Goal: Information Seeking & Learning: Understand process/instructions

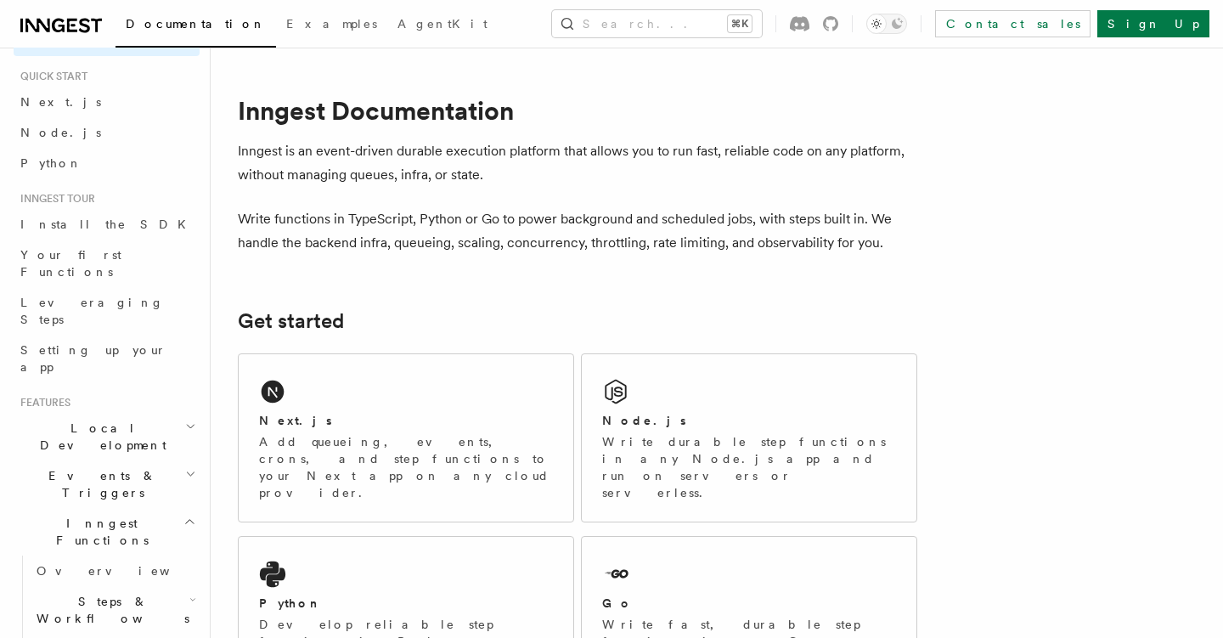
scroll to position [59, 0]
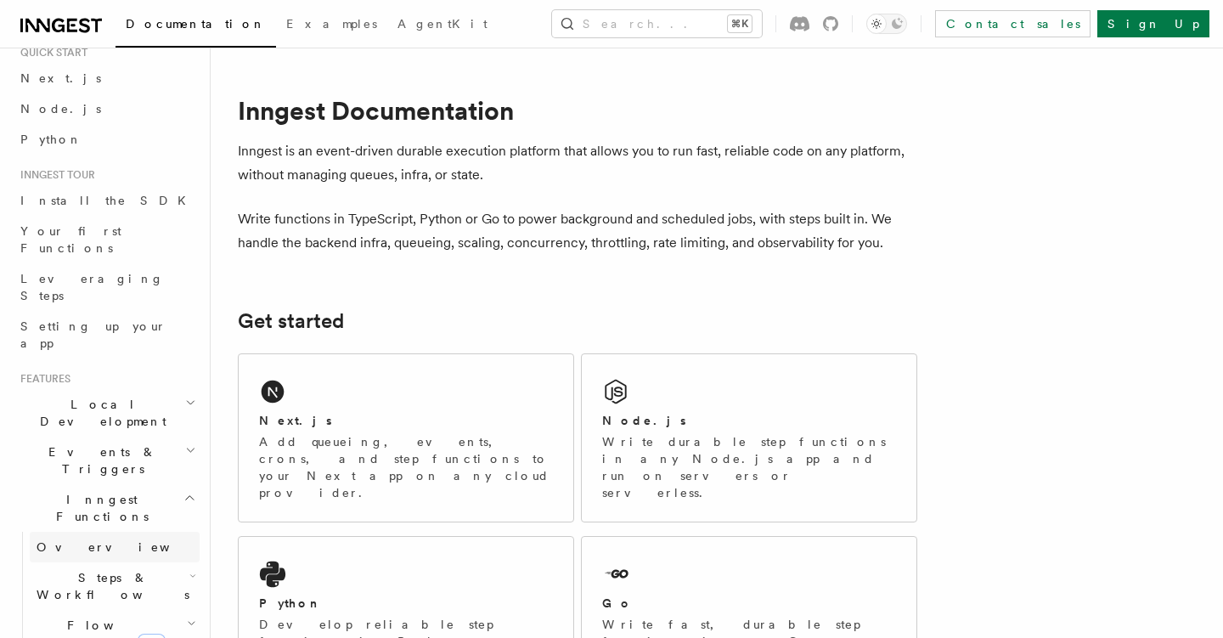
click at [146, 531] on link "Overview" at bounding box center [115, 546] width 170 height 31
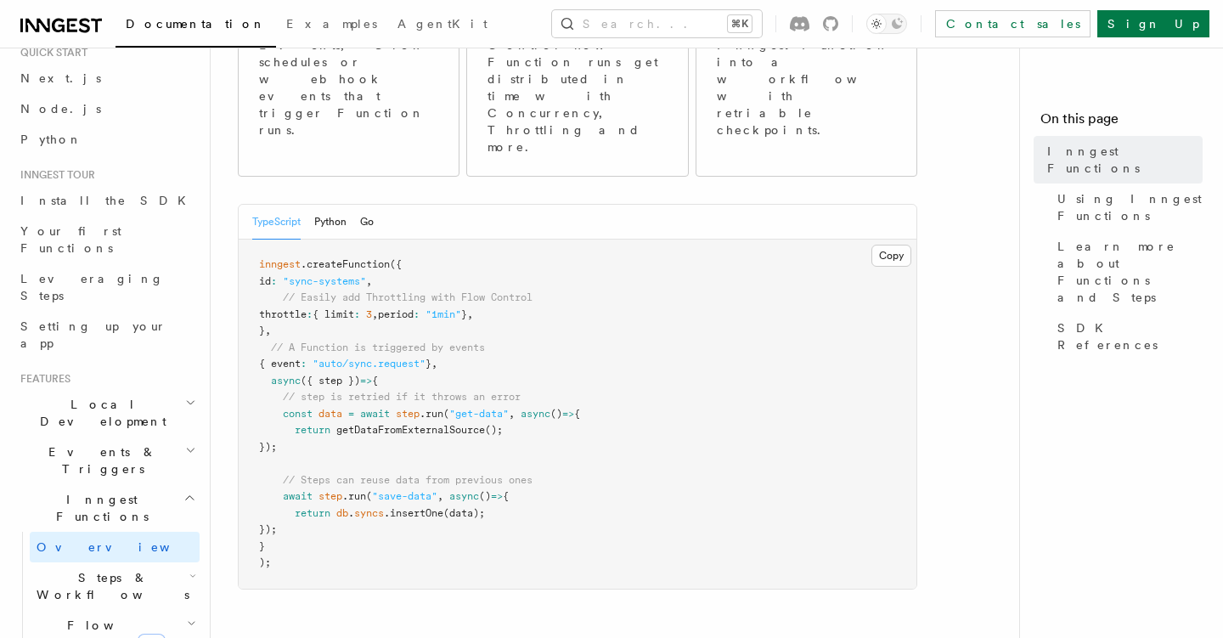
scroll to position [323, 0]
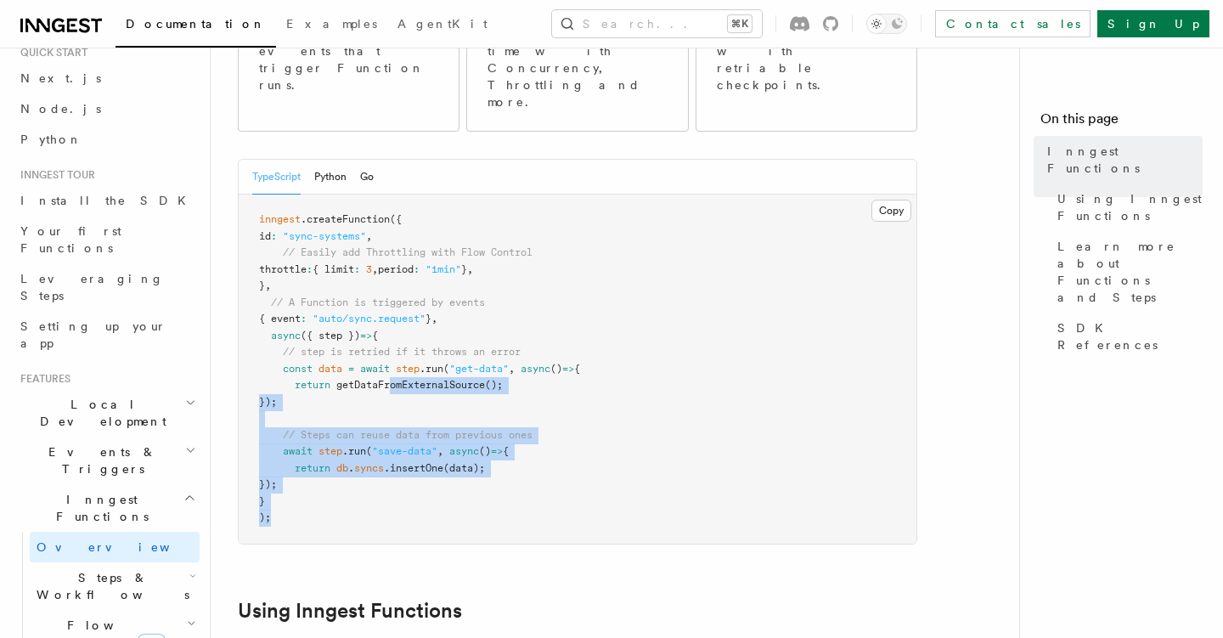
drag, startPoint x: 381, startPoint y: 469, endPoint x: 397, endPoint y: 273, distance: 195.9
click at [396, 275] on pre "inngest .createFunction ({ id : "sync-systems" , // Easily add Throttling with …" at bounding box center [578, 368] width 678 height 349
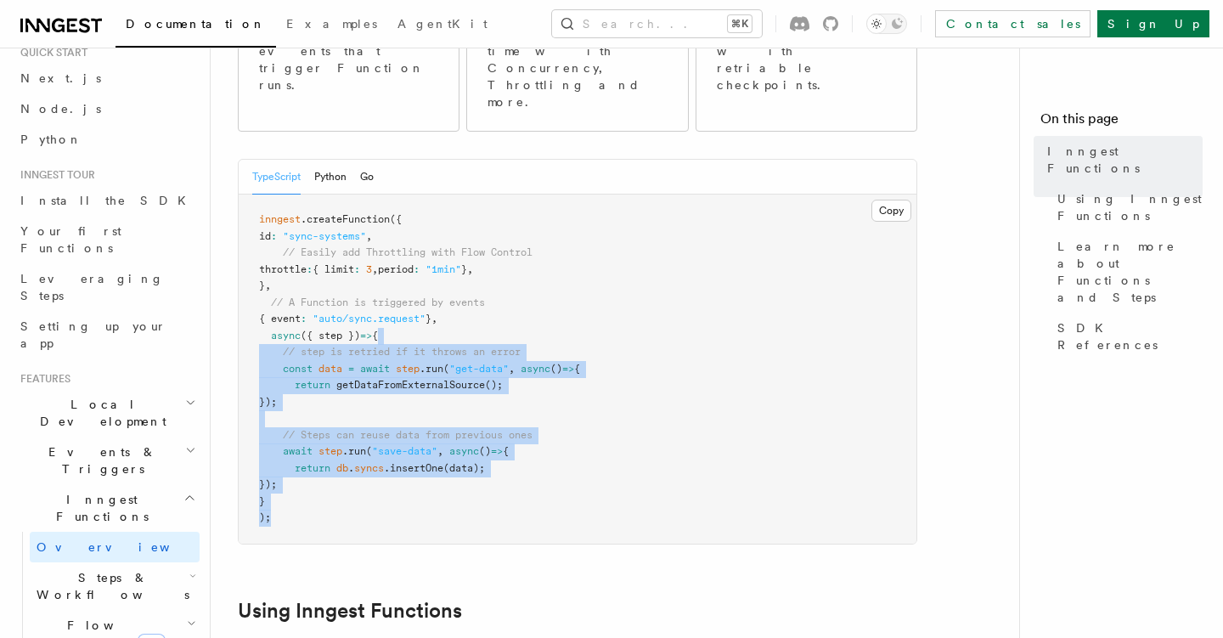
click at [397, 273] on pre "inngest .createFunction ({ id : "sync-systems" , // Easily add Throttling with …" at bounding box center [578, 368] width 678 height 349
drag, startPoint x: 397, startPoint y: 483, endPoint x: 397, endPoint y: 278, distance: 204.6
click at [397, 346] on span "// step is retried if it throws an error" at bounding box center [402, 352] width 238 height 12
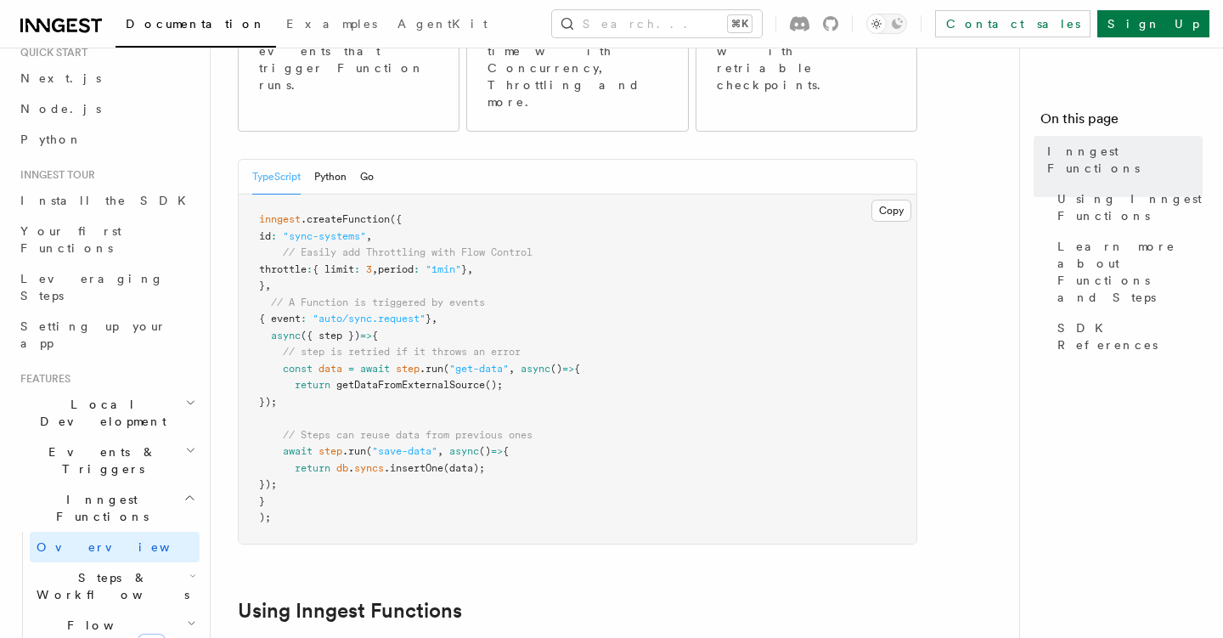
scroll to position [683, 0]
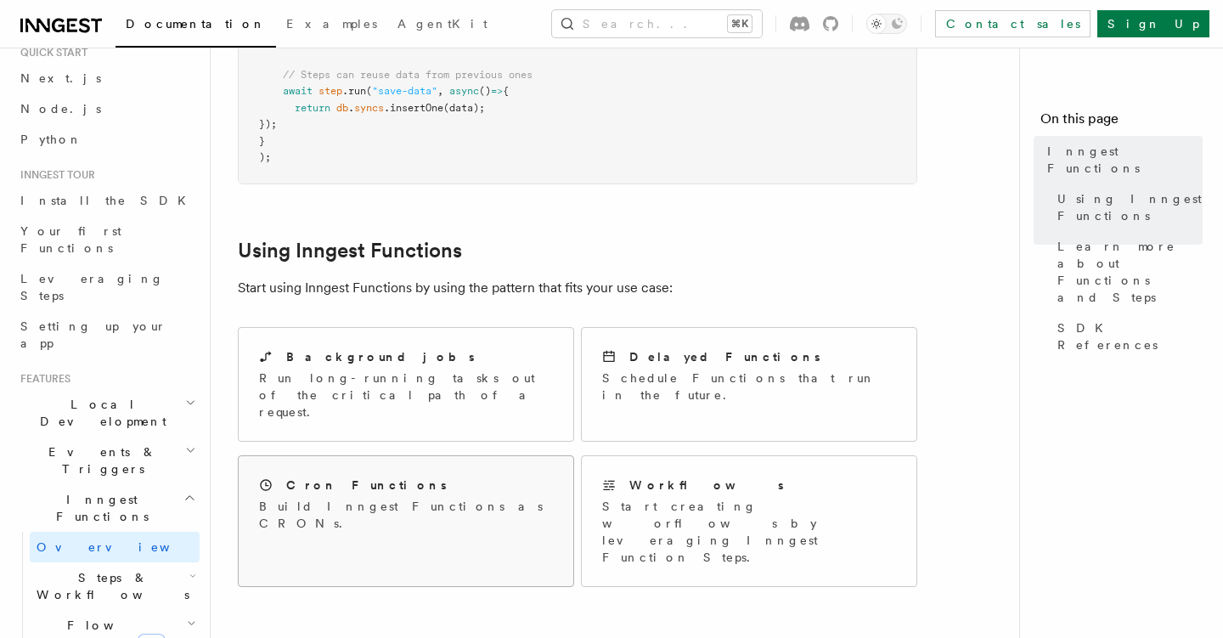
click at [445, 456] on div "Cron Functions Build Inngest Functions as CRONs." at bounding box center [406, 504] width 335 height 96
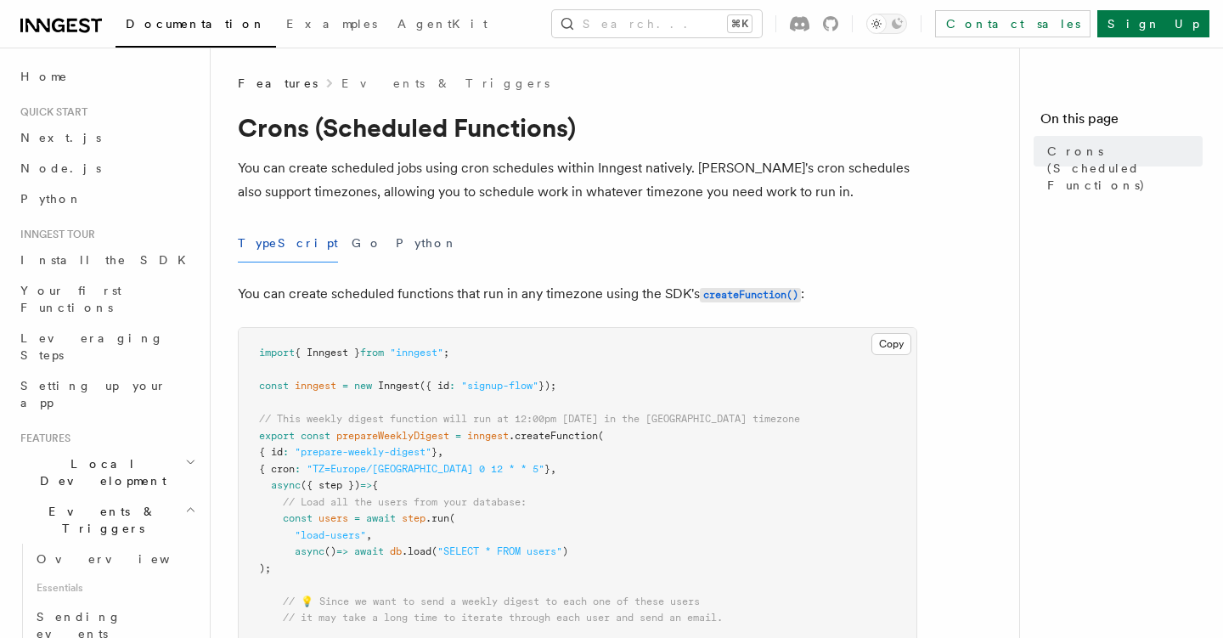
scroll to position [20, 0]
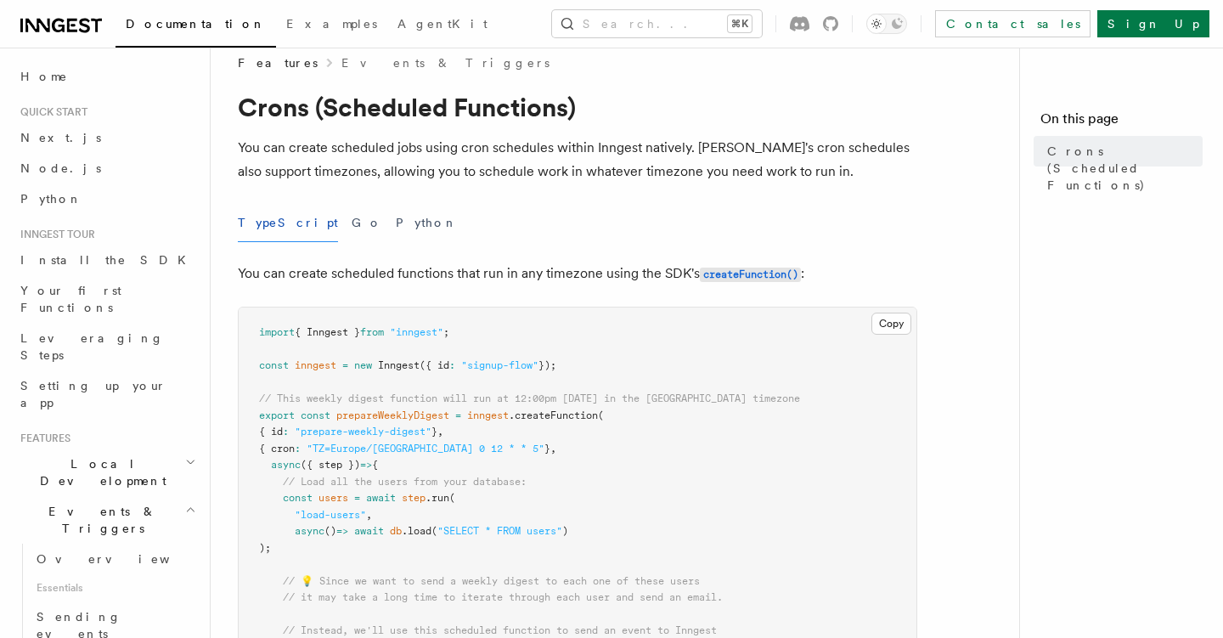
click at [383, 148] on p "You can create scheduled jobs using cron schedules within Inngest natively. [PE…" at bounding box center [577, 160] width 679 height 48
click at [383, 148] on p "You can create scheduled jobs using cron schedules within Inngest natively. Inn…" at bounding box center [577, 160] width 679 height 48
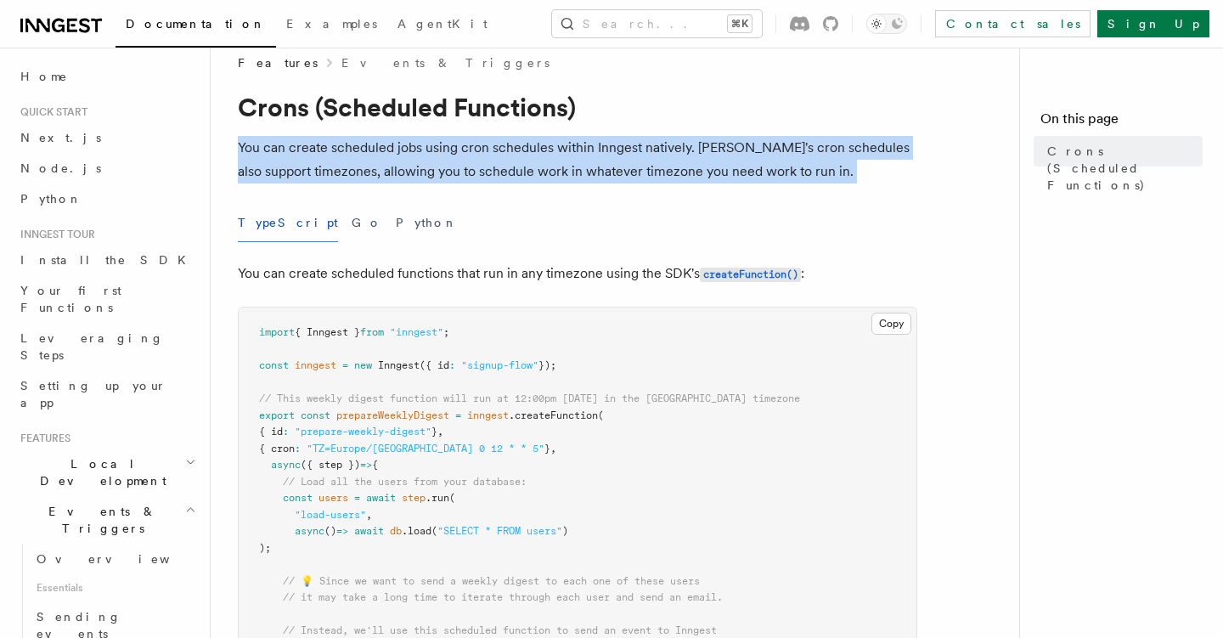
click at [383, 148] on p "You can create scheduled jobs using cron schedules within Inngest natively. Inn…" at bounding box center [577, 160] width 679 height 48
drag, startPoint x: 383, startPoint y: 155, endPoint x: 395, endPoint y: 188, distance: 34.4
click at [383, 155] on p "You can create scheduled jobs using cron schedules within Inngest natively. Inn…" at bounding box center [577, 160] width 679 height 48
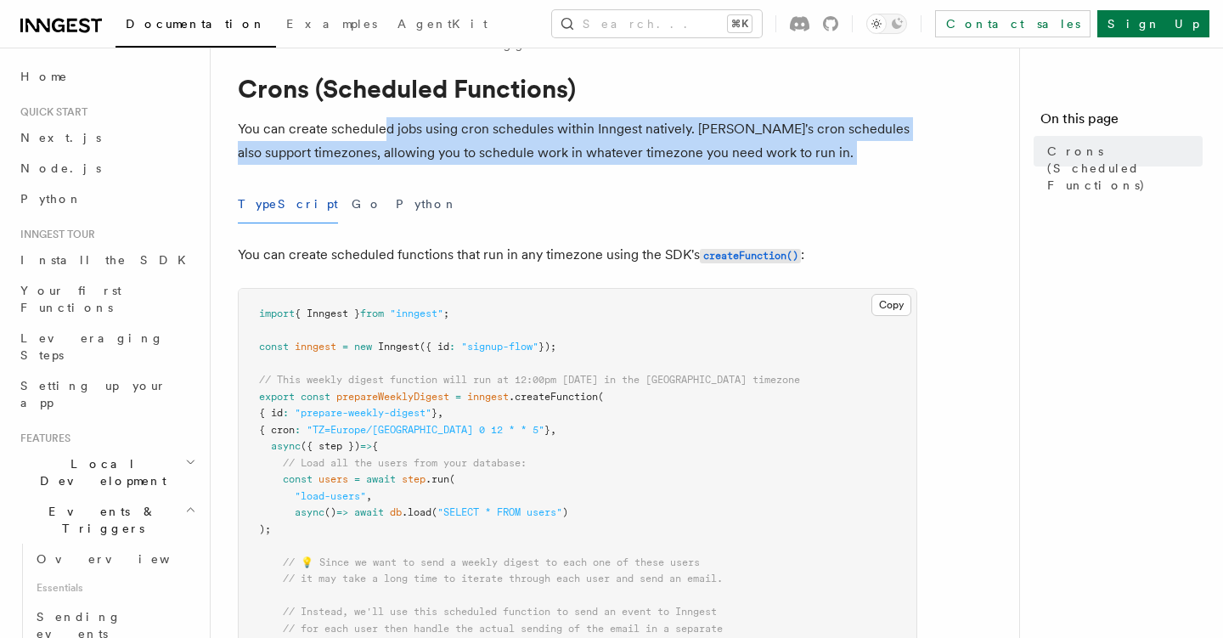
click at [380, 158] on p "You can create scheduled jobs using cron schedules within Inngest natively. Inn…" at bounding box center [577, 141] width 679 height 48
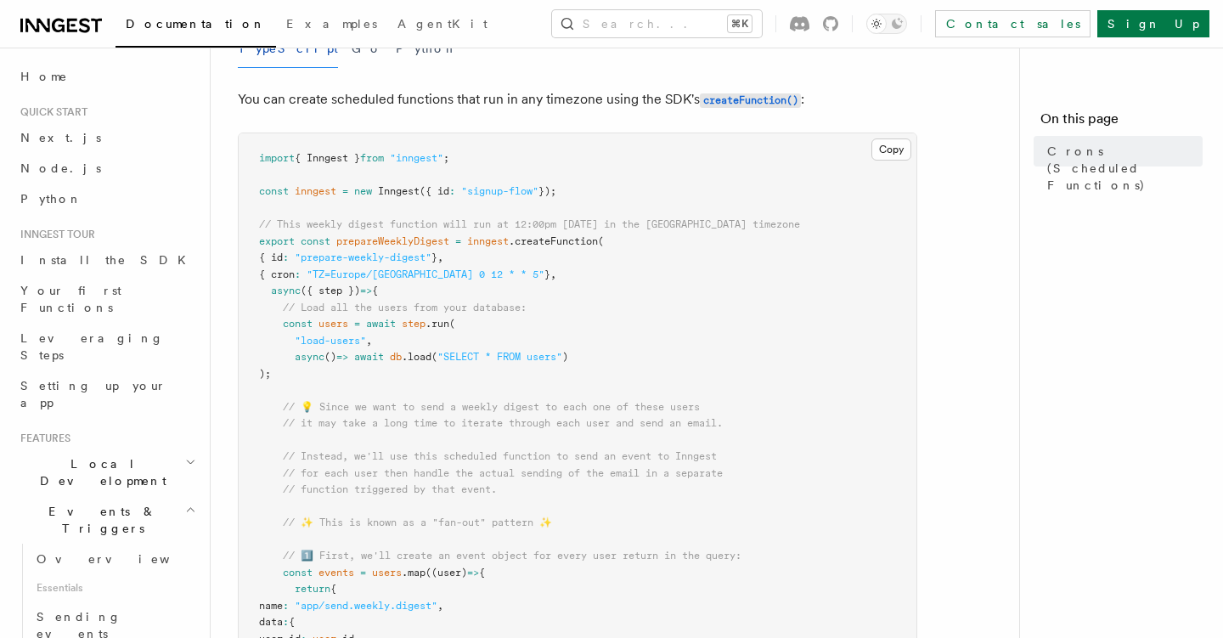
scroll to position [170, 0]
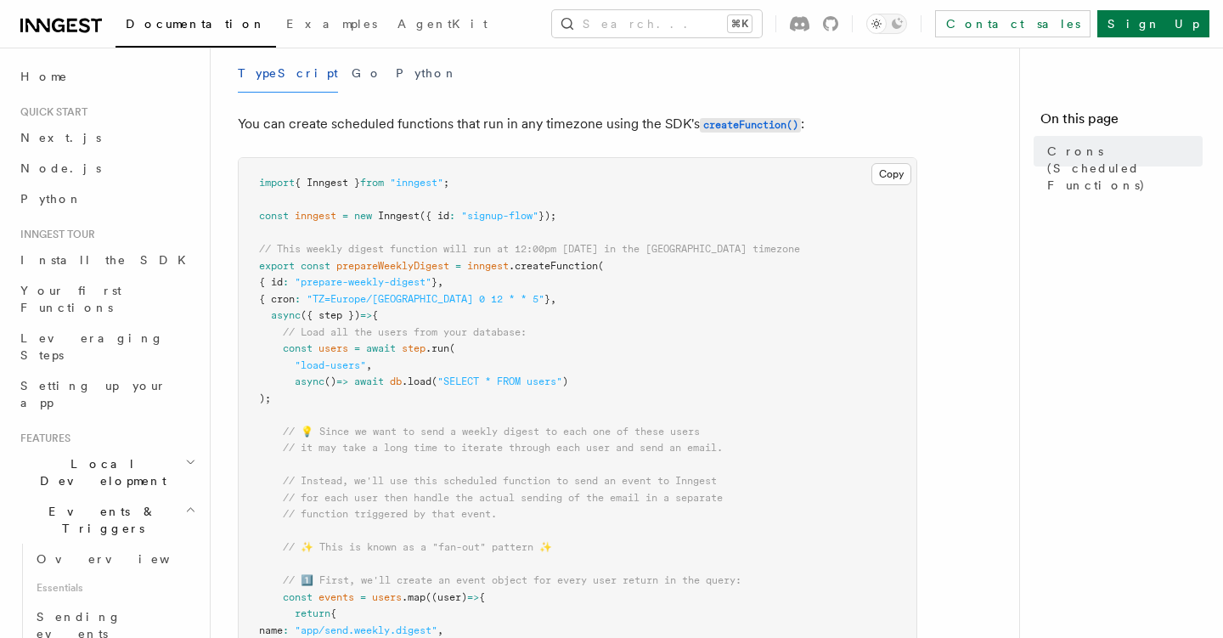
drag, startPoint x: 358, startPoint y: 387, endPoint x: 359, endPoint y: 363, distance: 24.6
click at [359, 363] on span ""load-users"" at bounding box center [330, 365] width 71 height 12
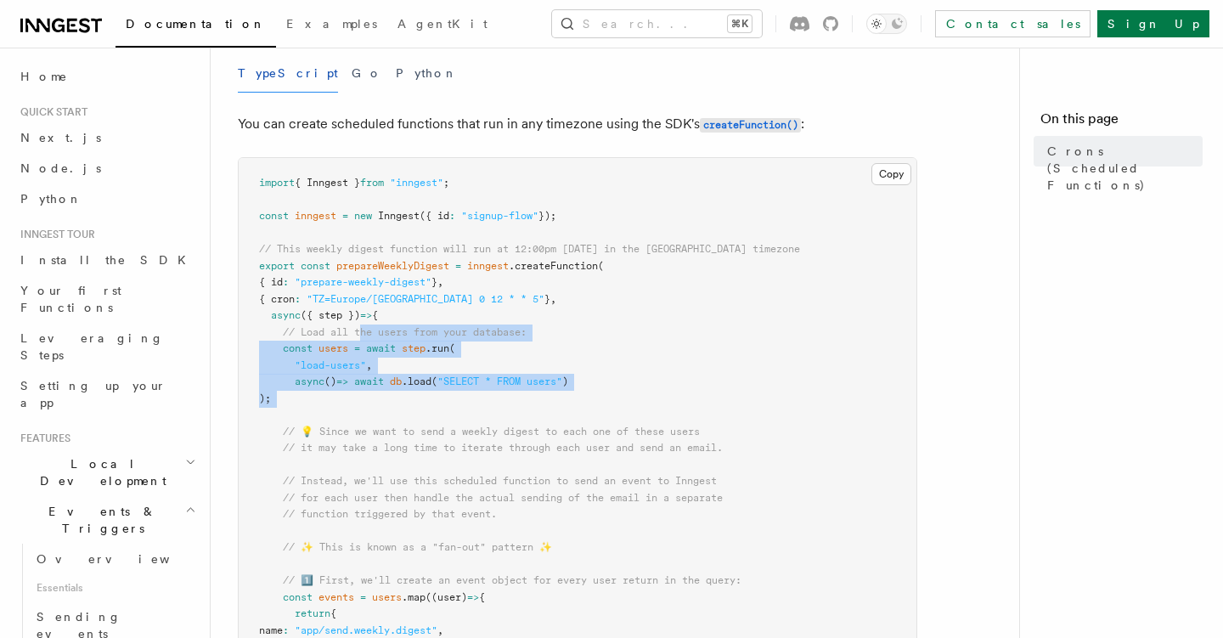
drag, startPoint x: 356, startPoint y: 420, endPoint x: 360, endPoint y: 334, distance: 86.7
click at [360, 334] on span "// Load all the users from your database:" at bounding box center [405, 332] width 244 height 12
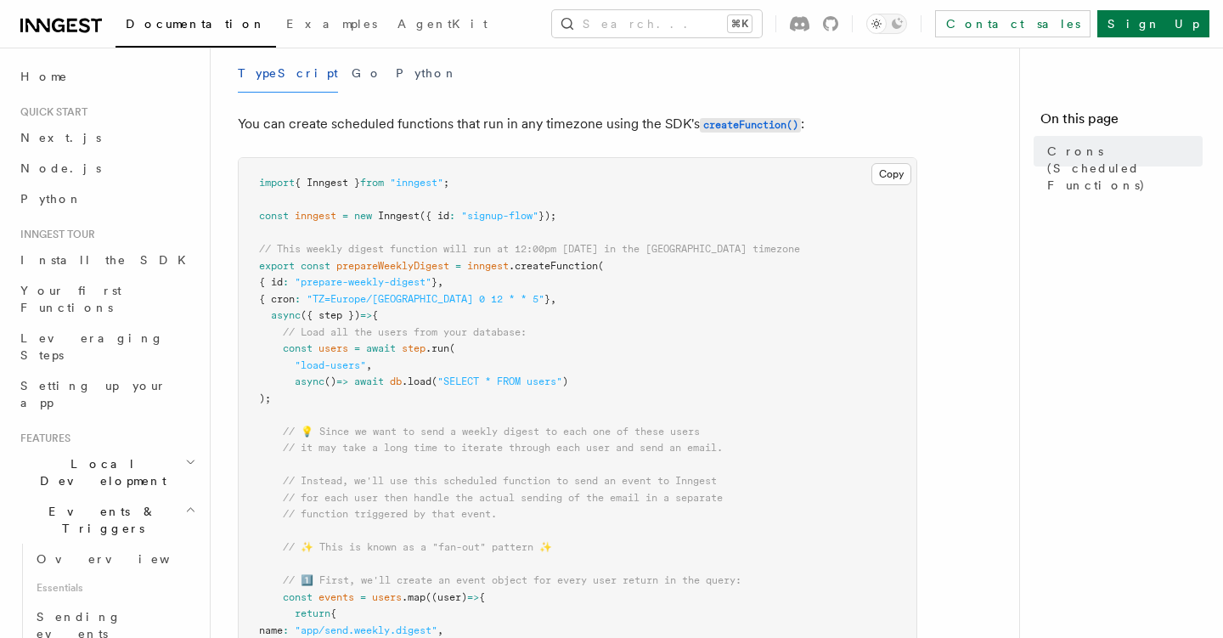
drag, startPoint x: 341, startPoint y: 397, endPoint x: 349, endPoint y: 347, distance: 50.7
click at [348, 347] on span "users" at bounding box center [333, 348] width 30 height 12
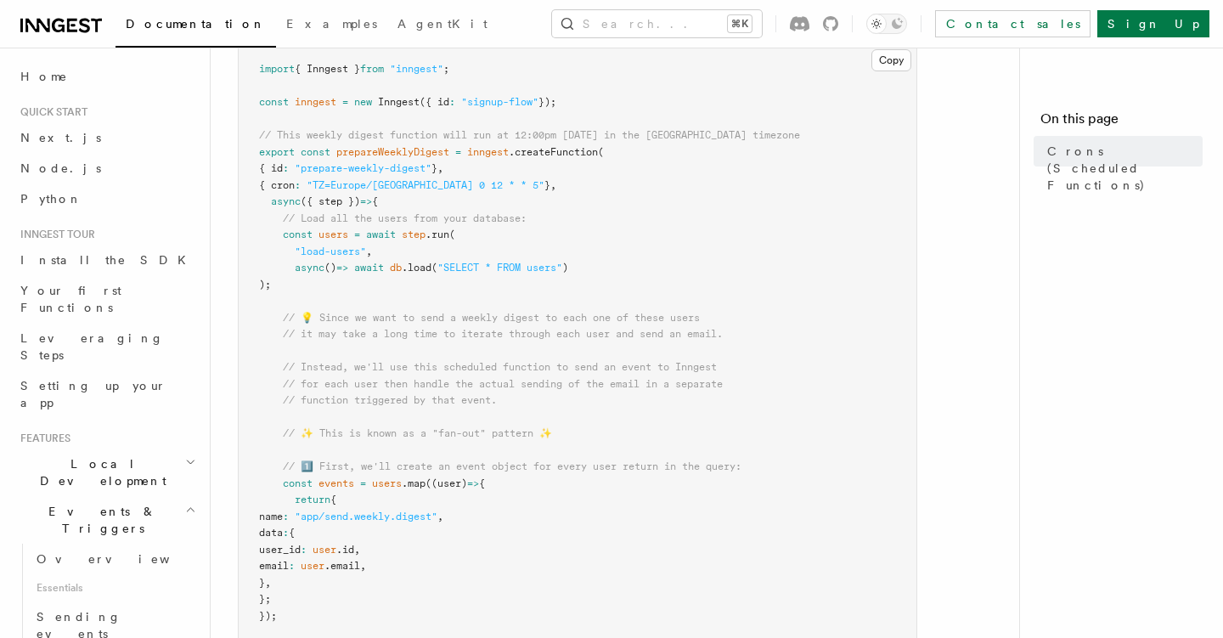
scroll to position [288, 0]
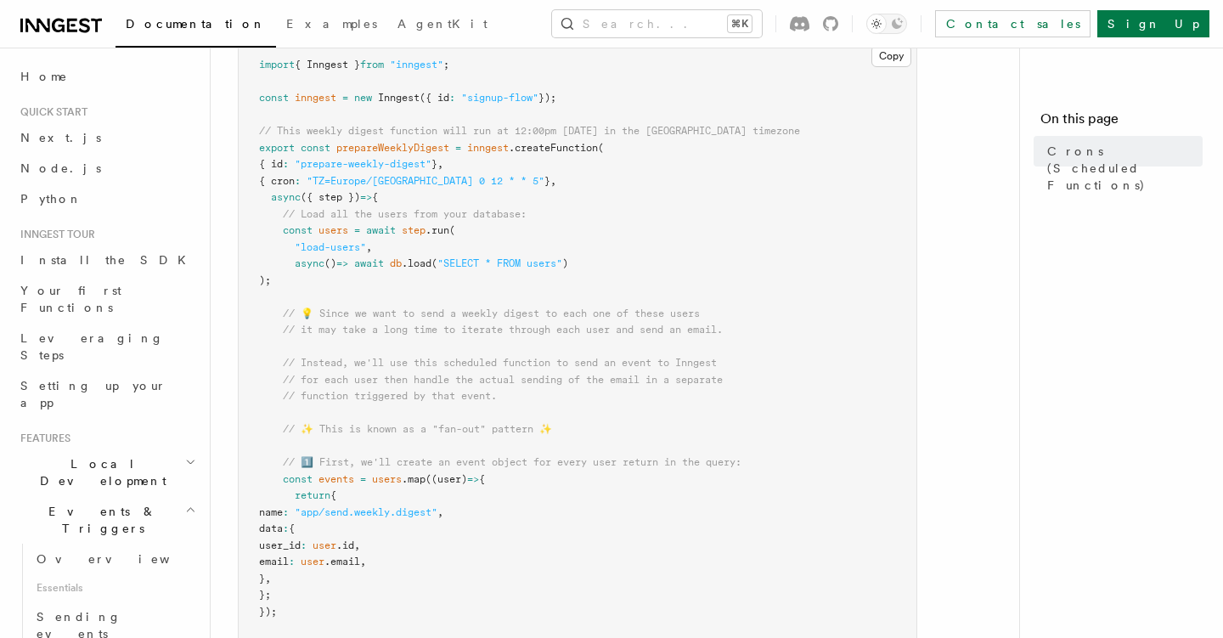
click at [394, 228] on pre "import { Inngest } from "inngest" ; const inngest = new Inngest ({ id : "signup…" at bounding box center [578, 562] width 678 height 1044
click at [394, 228] on span "await" at bounding box center [381, 230] width 30 height 12
drag, startPoint x: 396, startPoint y: 278, endPoint x: 387, endPoint y: 202, distance: 76.9
click at [387, 202] on pre "import { Inngest } from "inngest" ; const inngest = new Inngest ({ id : "signup…" at bounding box center [578, 562] width 678 height 1044
click at [378, 202] on span "{" at bounding box center [375, 197] width 6 height 12
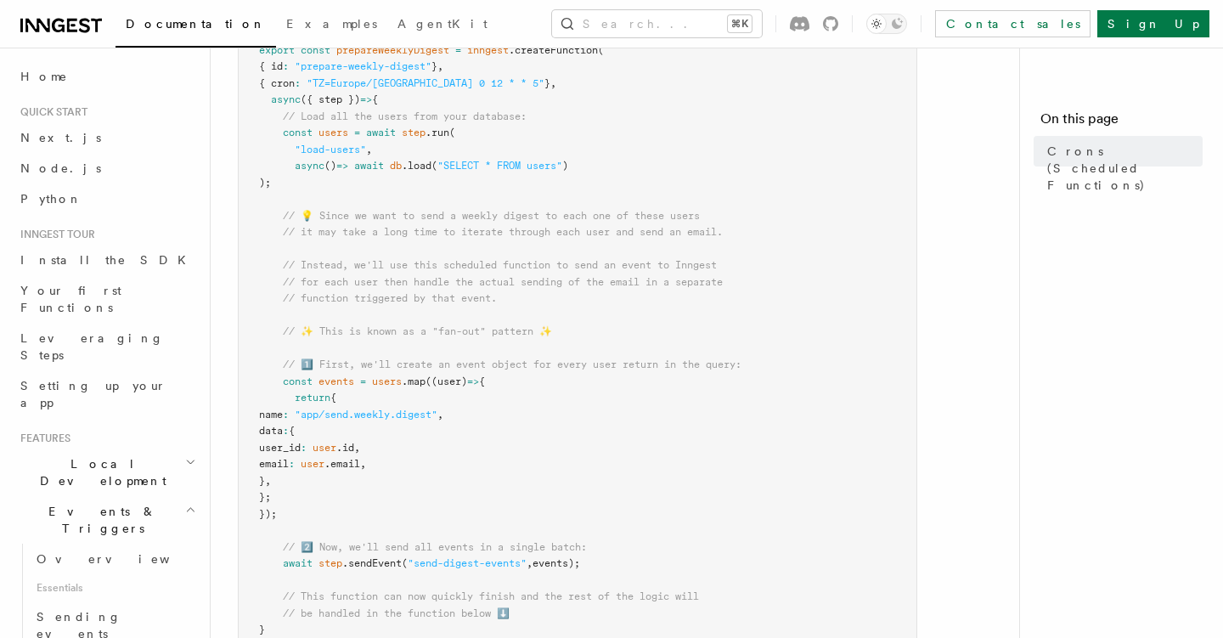
scroll to position [390, 0]
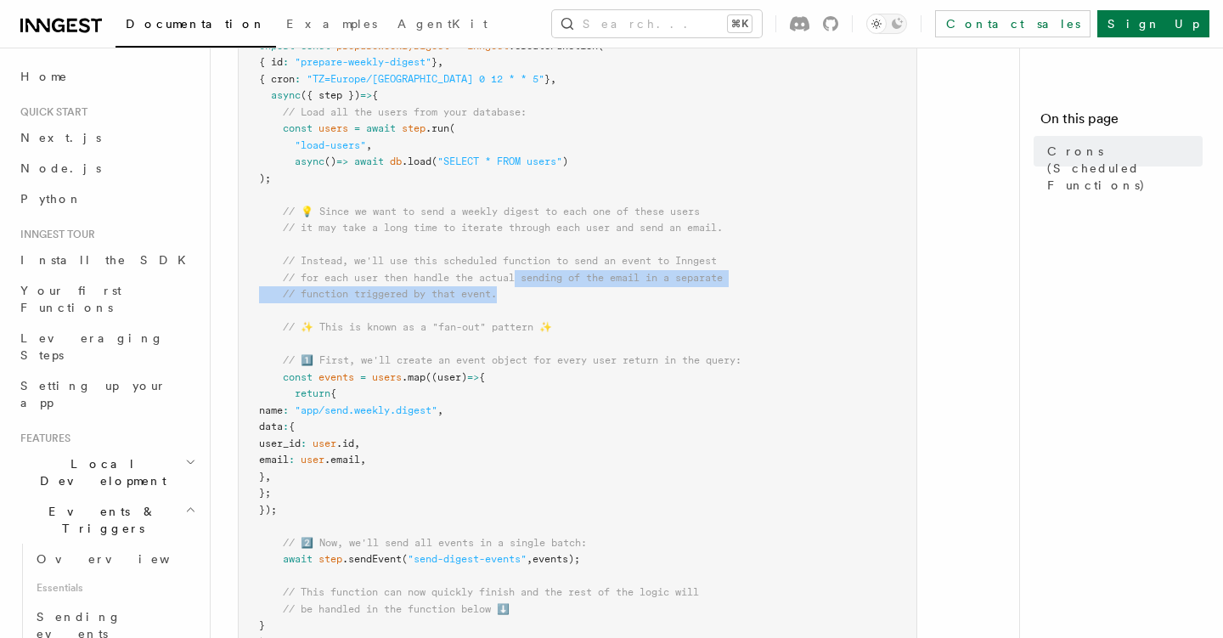
drag, startPoint x: 522, startPoint y: 295, endPoint x: 522, endPoint y: 283, distance: 12.7
click at [522, 283] on pre "import { Inngest } from "inngest" ; const inngest = new Inngest ({ id : "signup…" at bounding box center [578, 460] width 678 height 1044
click at [522, 283] on span "// for each user then handle the actual sending of the email in a separate" at bounding box center [503, 278] width 440 height 12
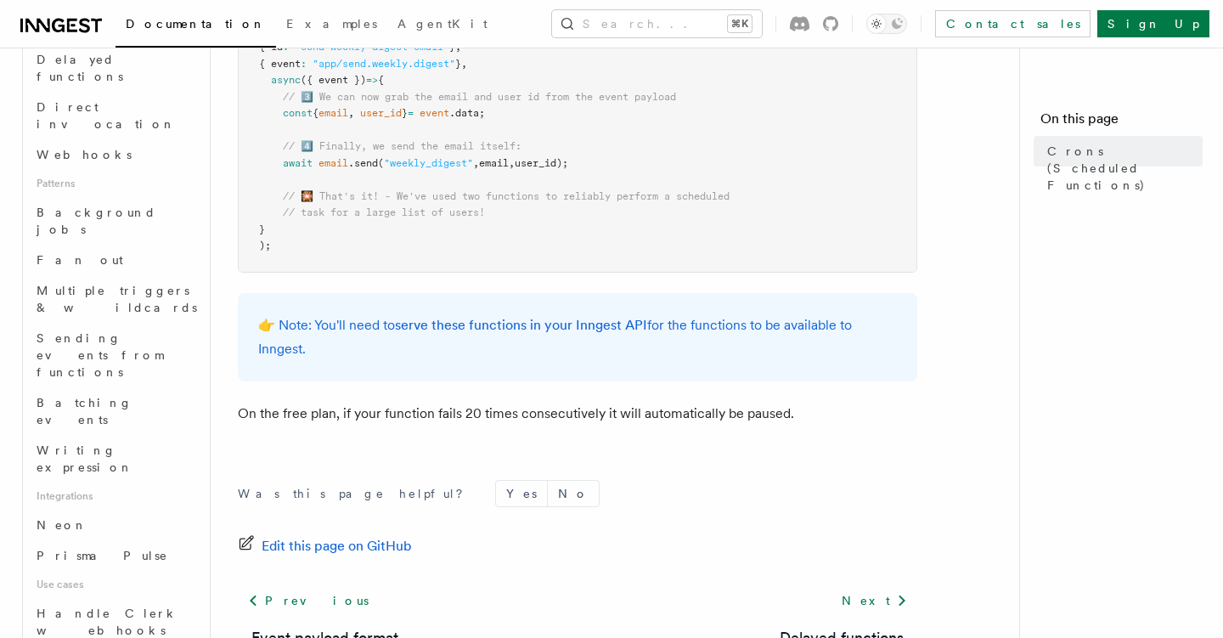
scroll to position [794, 0]
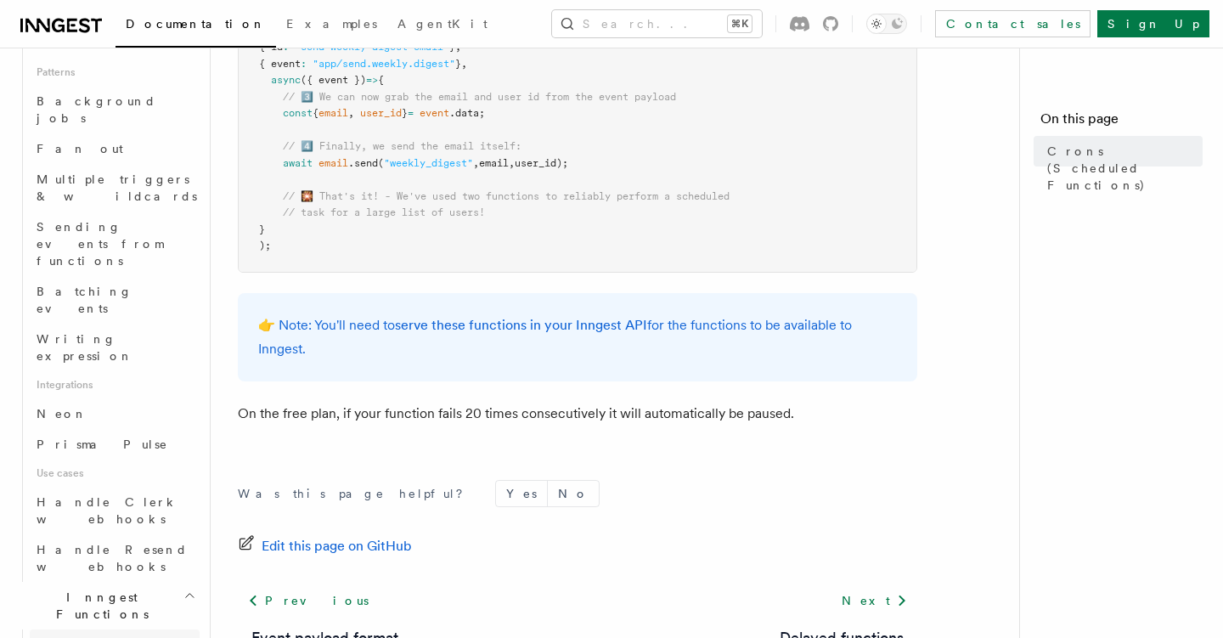
click at [152, 629] on link "Overview" at bounding box center [115, 644] width 170 height 31
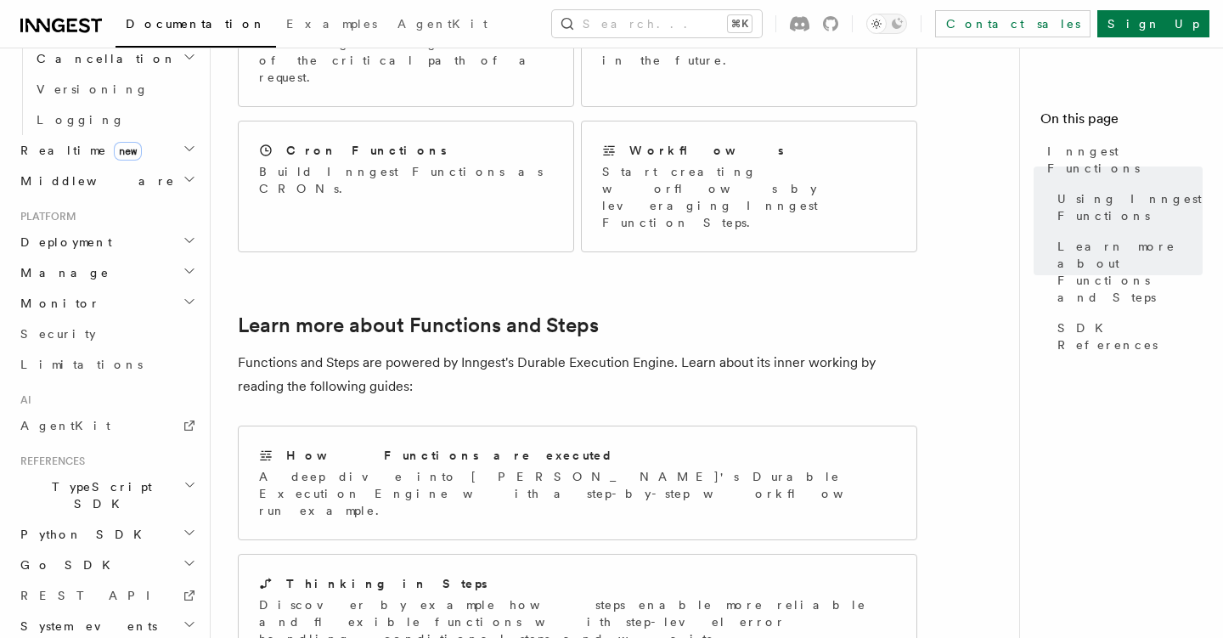
scroll to position [860, 0]
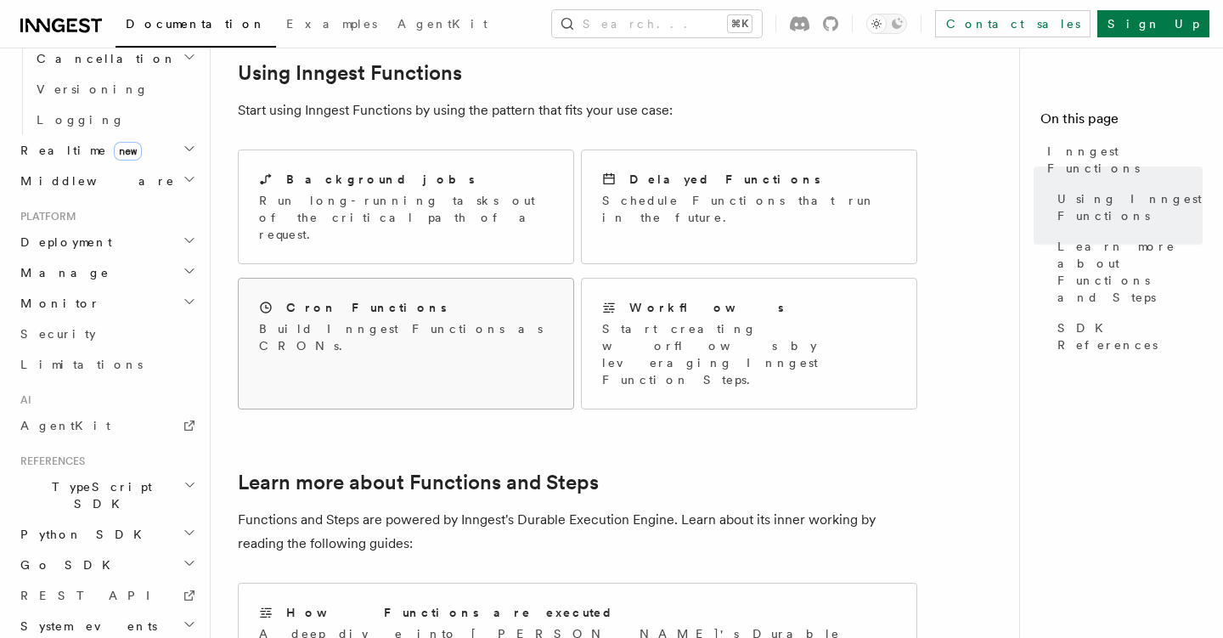
click at [363, 278] on div "Cron Functions Build Inngest Functions as CRONs." at bounding box center [406, 326] width 335 height 96
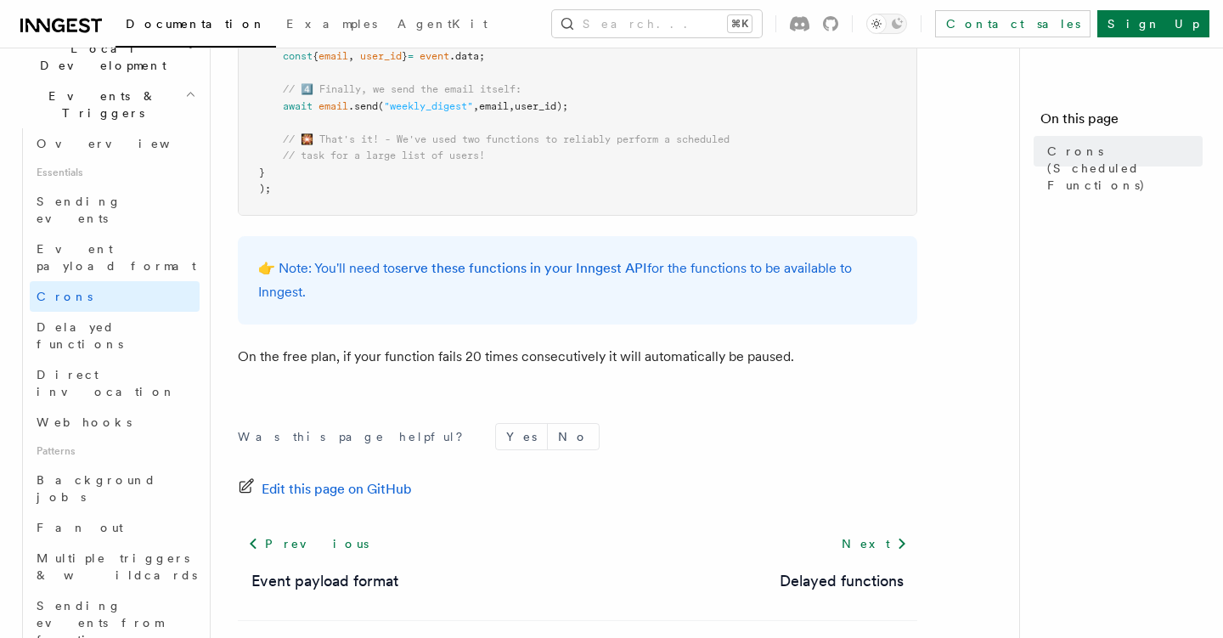
scroll to position [1077, 0]
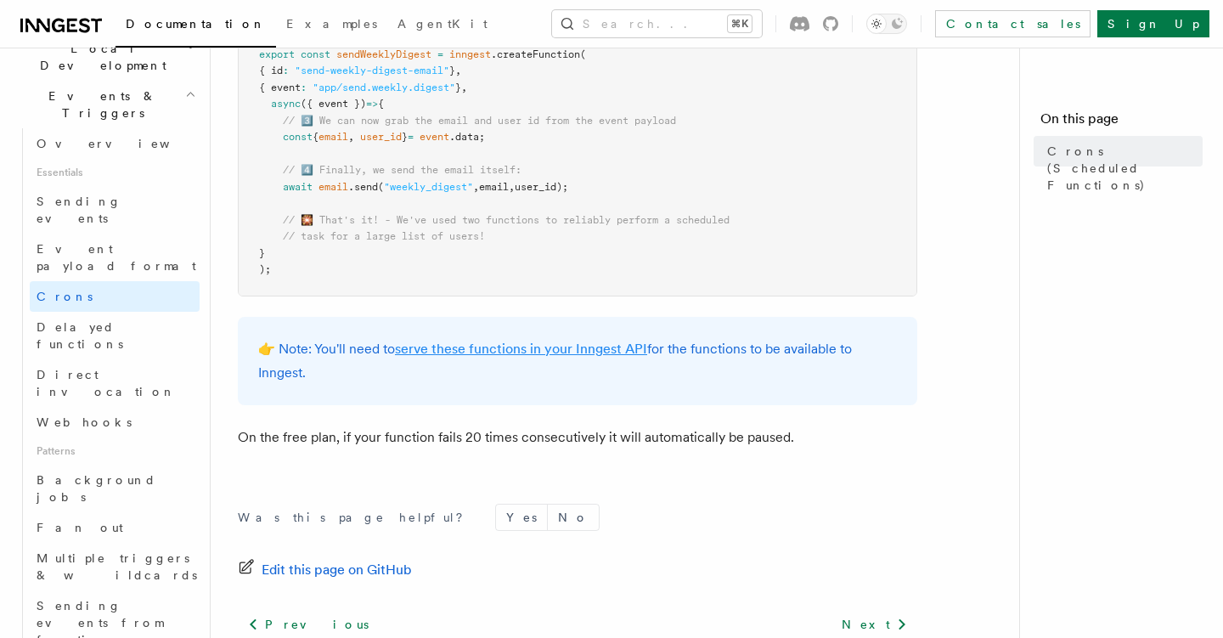
click at [477, 351] on link "serve these functions in your Inngest API" at bounding box center [521, 348] width 252 height 16
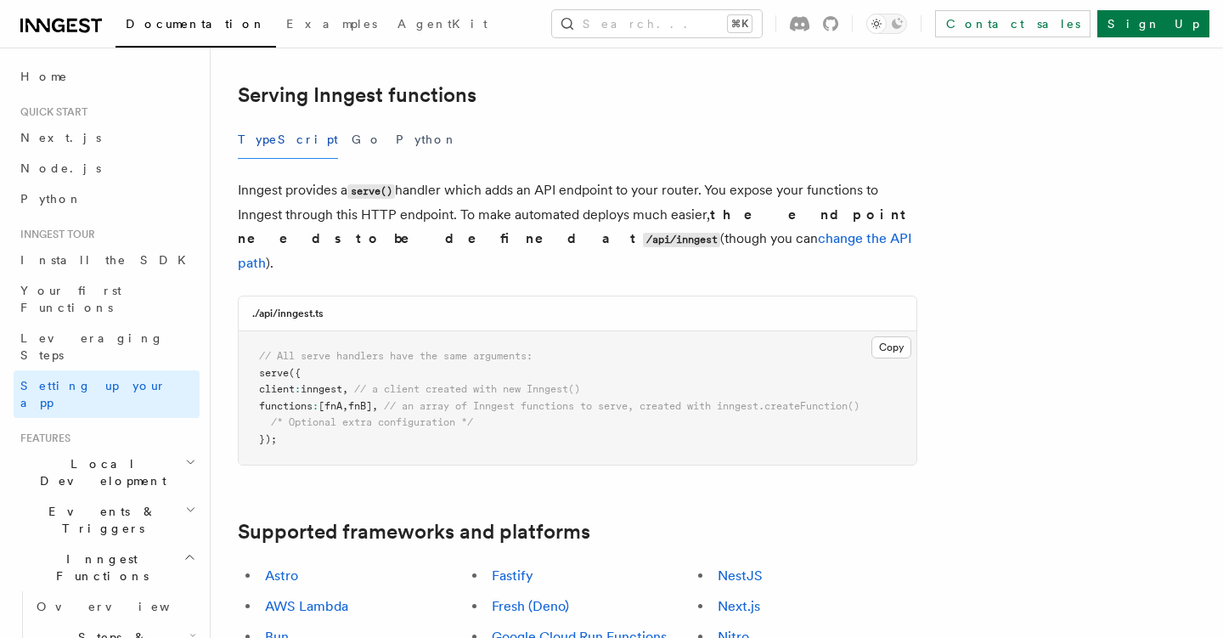
scroll to position [594, 0]
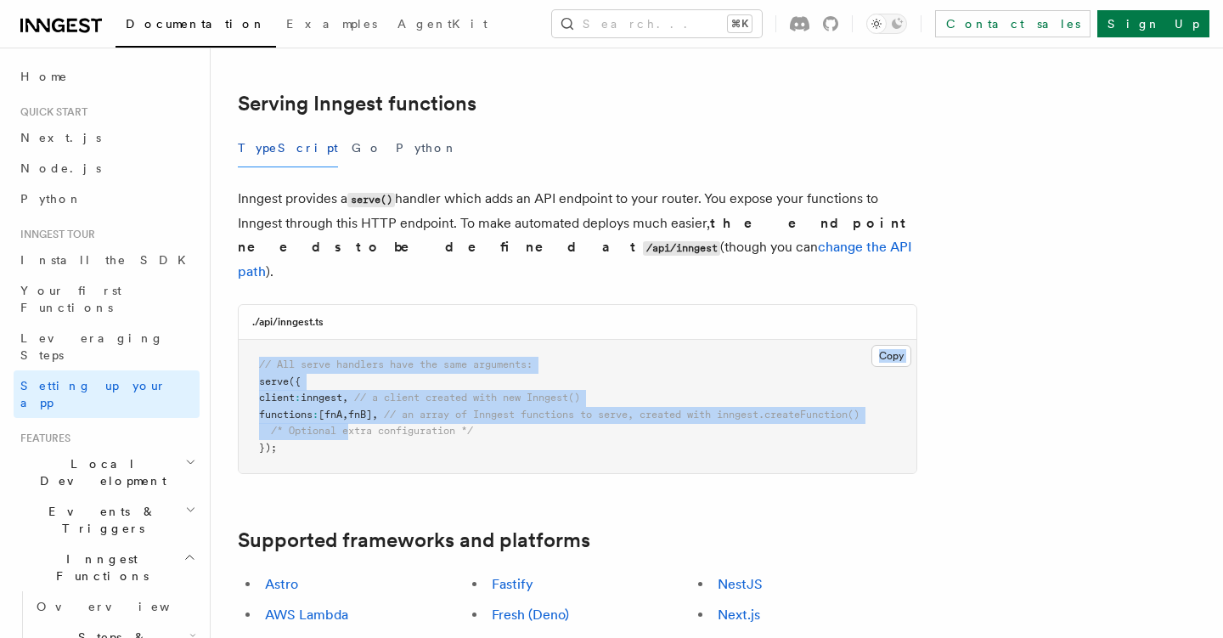
drag, startPoint x: 347, startPoint y: 323, endPoint x: 350, endPoint y: 221, distance: 102.8
click at [350, 304] on div "./api/inngest.ts Copy Copied // All serve handlers have the same arguments: ser…" at bounding box center [577, 389] width 679 height 170
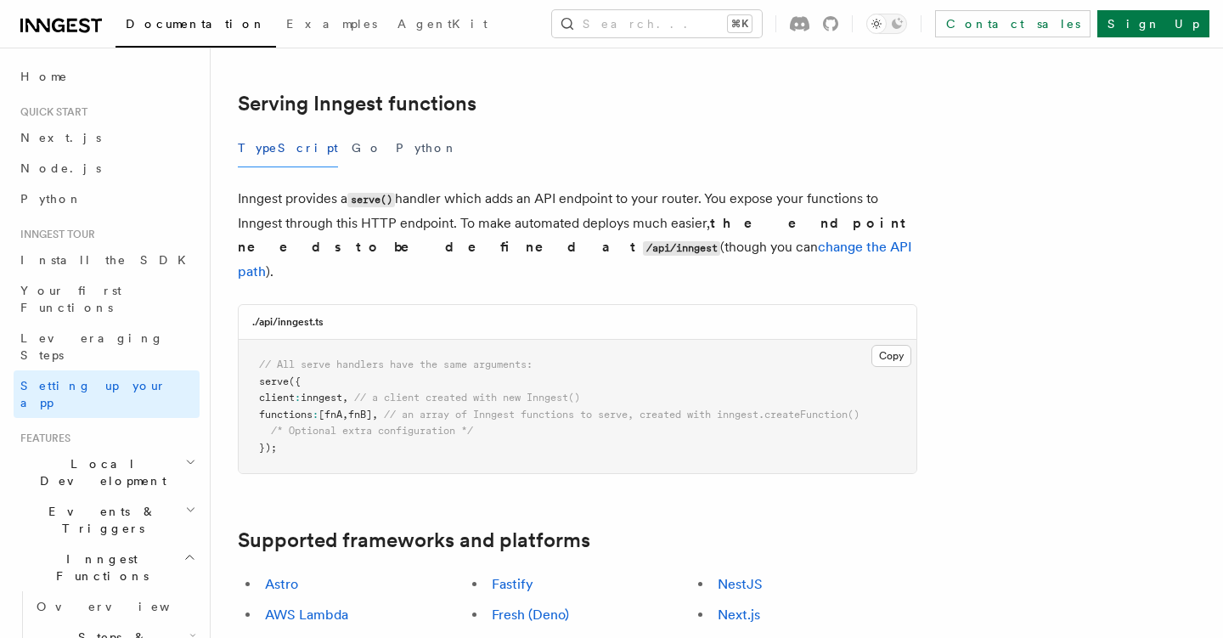
click at [351, 345] on pre "// All serve handlers have the same arguments: serve ({ client : inngest , // a…" at bounding box center [578, 406] width 678 height 133
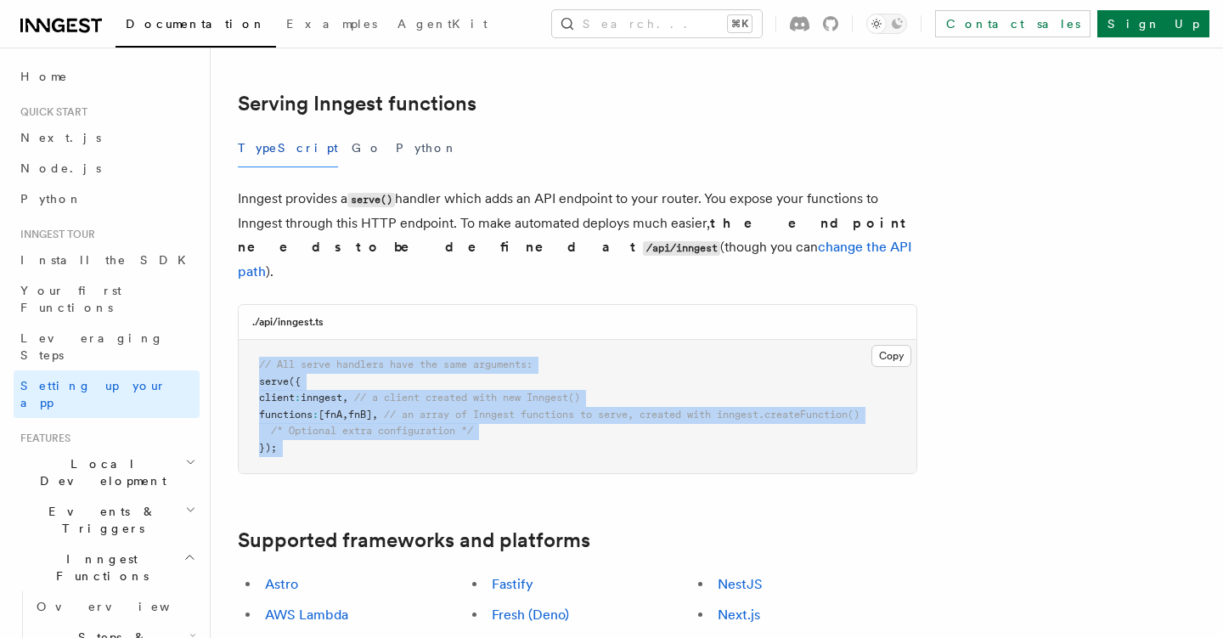
drag, startPoint x: 351, startPoint y: 368, endPoint x: 351, endPoint y: 235, distance: 133.3
click at [351, 340] on pre "// All serve handlers have the same arguments: serve ({ client : inngest , // a…" at bounding box center [578, 406] width 678 height 133
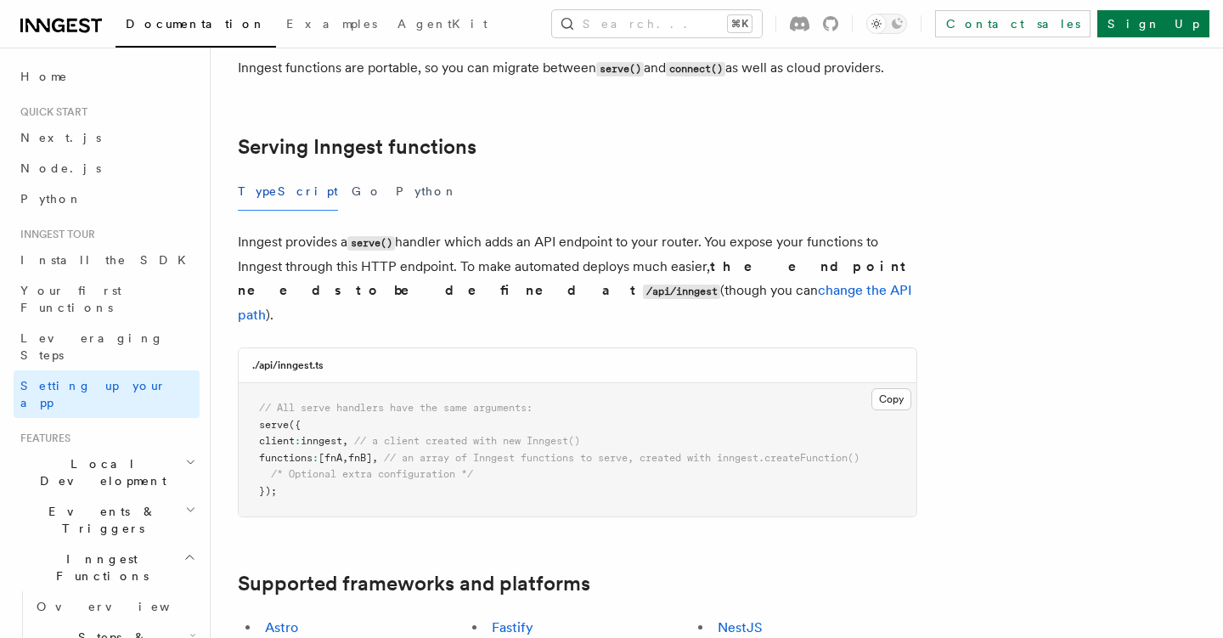
scroll to position [498, 0]
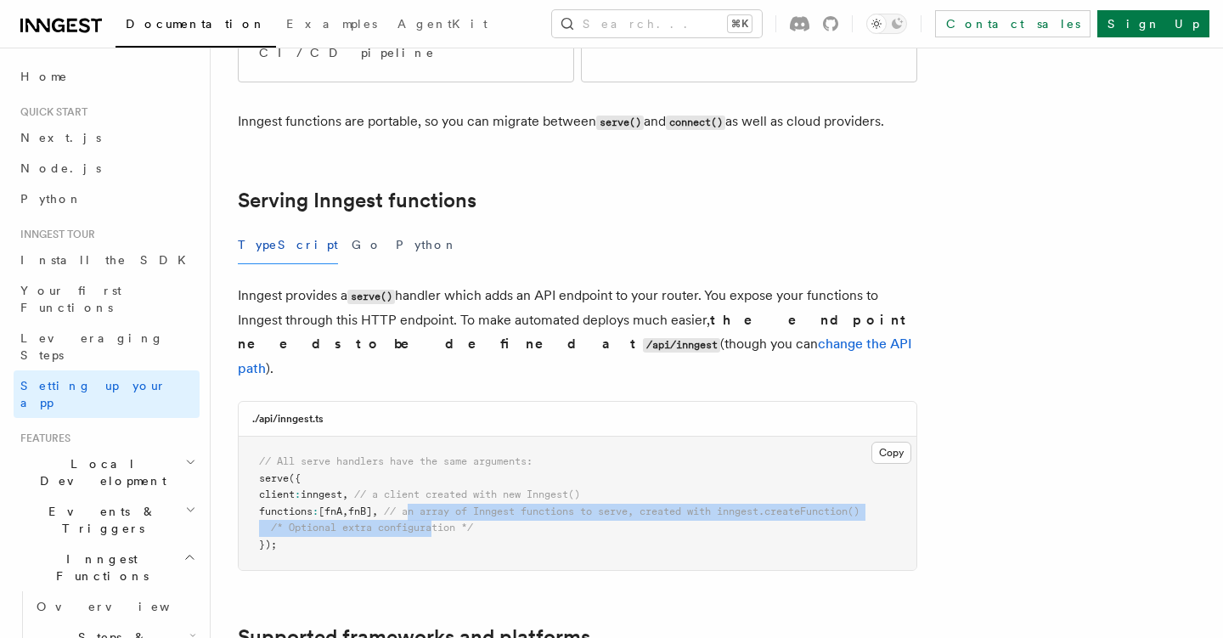
drag, startPoint x: 438, startPoint y: 419, endPoint x: 438, endPoint y: 385, distance: 33.1
click at [438, 455] on code "// All serve handlers have the same arguments: serve ({ client : inngest , // a…" at bounding box center [559, 502] width 600 height 95
click at [438, 488] on span "// a client created with new Inngest()" at bounding box center [467, 494] width 226 height 12
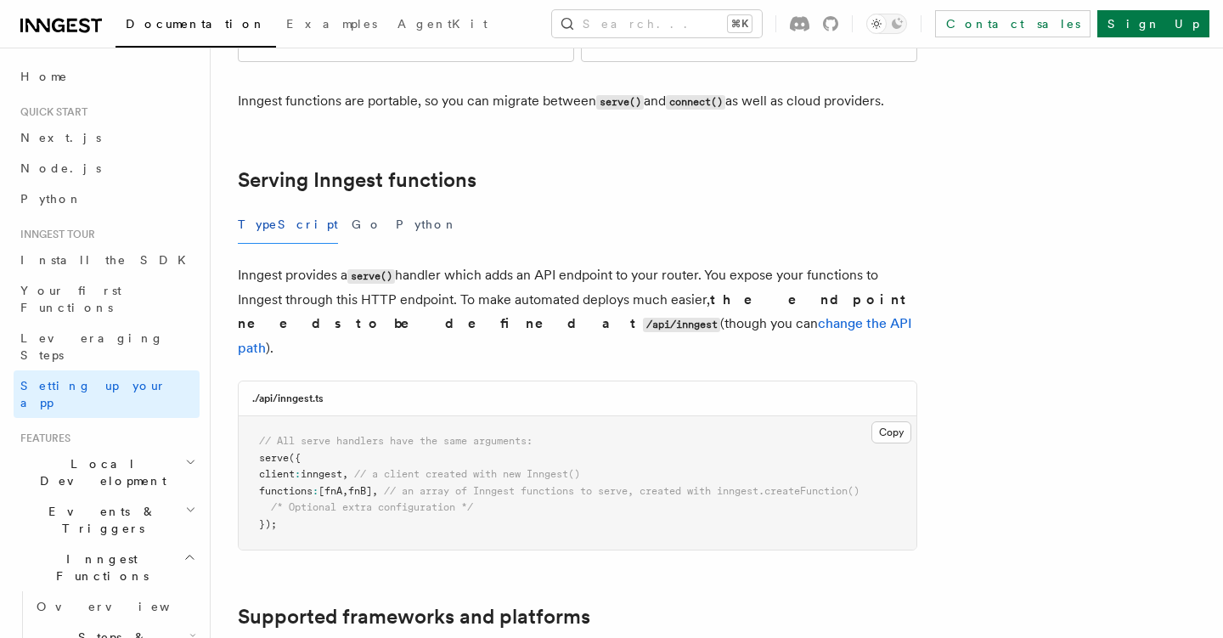
scroll to position [519, 0]
click at [444, 262] on p "Inngest provides a serve() handler which adds an API endpoint to your router. Y…" at bounding box center [577, 310] width 679 height 97
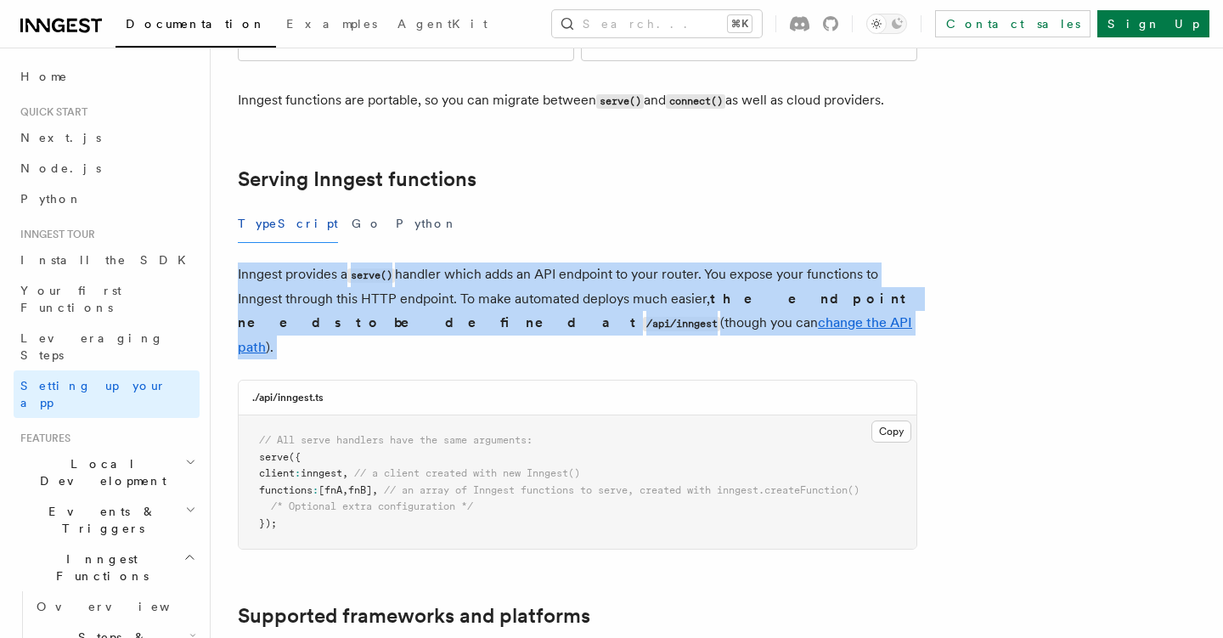
click at [444, 262] on p "Inngest provides a serve() handler which adds an API endpoint to your router. Y…" at bounding box center [577, 310] width 679 height 97
click at [463, 262] on p "Inngest provides a serve() handler which adds an API endpoint to your router. Y…" at bounding box center [577, 310] width 679 height 97
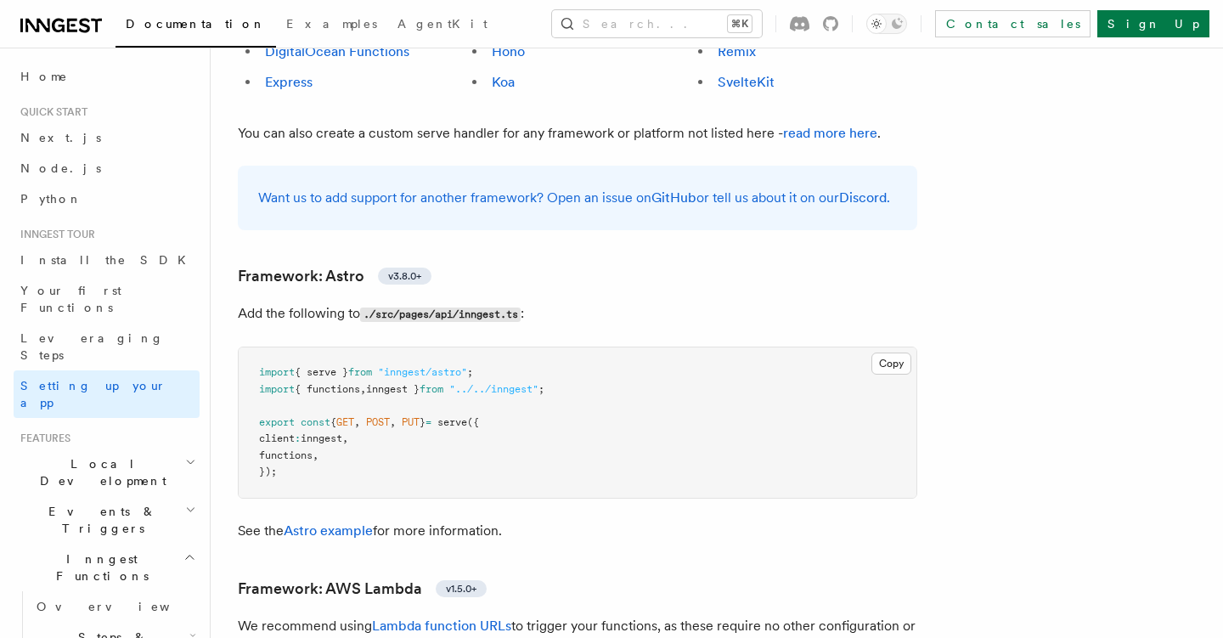
scroll to position [1283, 0]
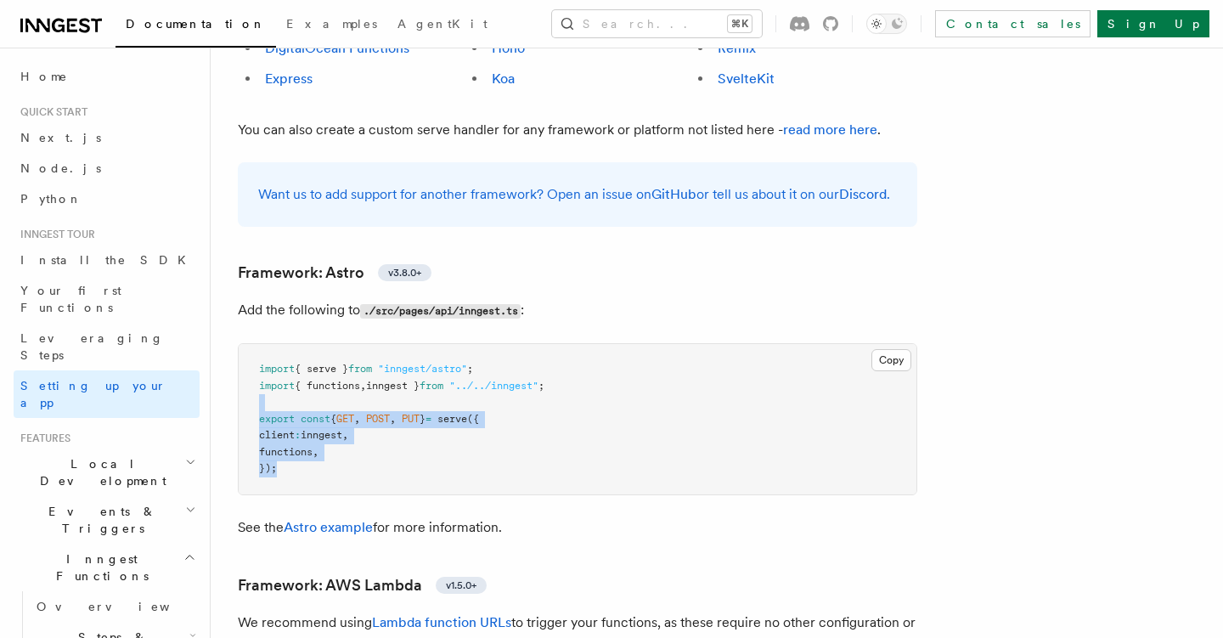
drag, startPoint x: 442, startPoint y: 374, endPoint x: 442, endPoint y: 302, distance: 72.2
click at [442, 344] on pre "import { serve } from "inngest/astro" ; import { functions , inngest } from "..…" at bounding box center [578, 419] width 678 height 150
click at [442, 380] on span "from" at bounding box center [431, 386] width 24 height 12
drag, startPoint x: 442, startPoint y: 421, endPoint x: 442, endPoint y: 298, distance: 123.1
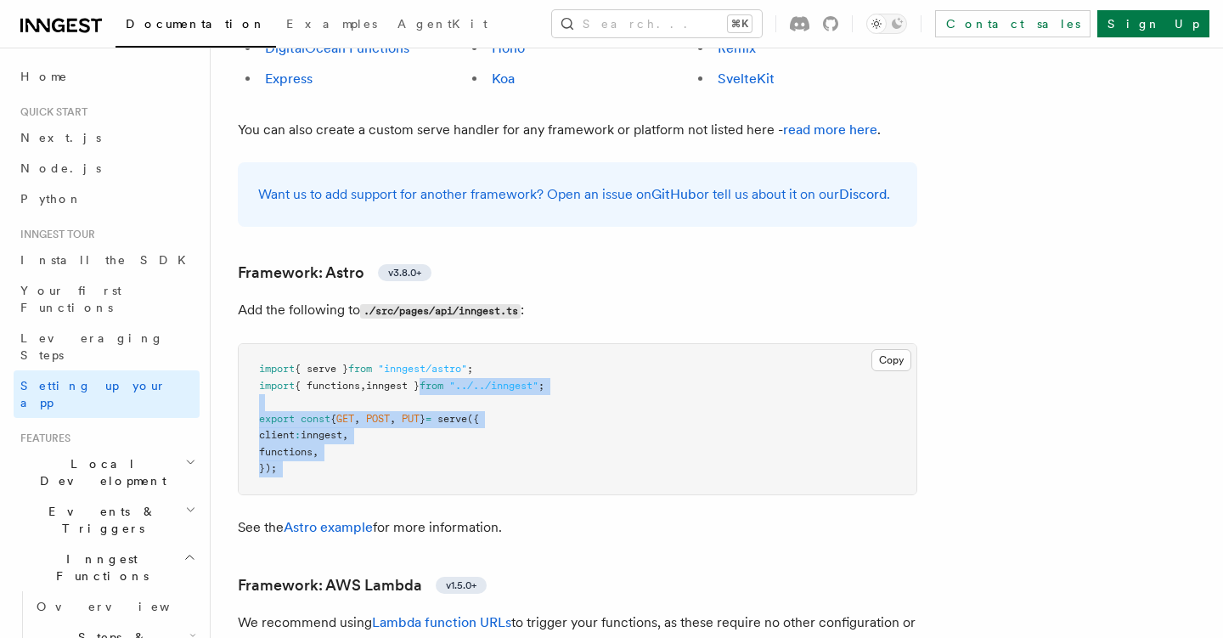
click at [442, 380] on span "from" at bounding box center [431, 386] width 24 height 12
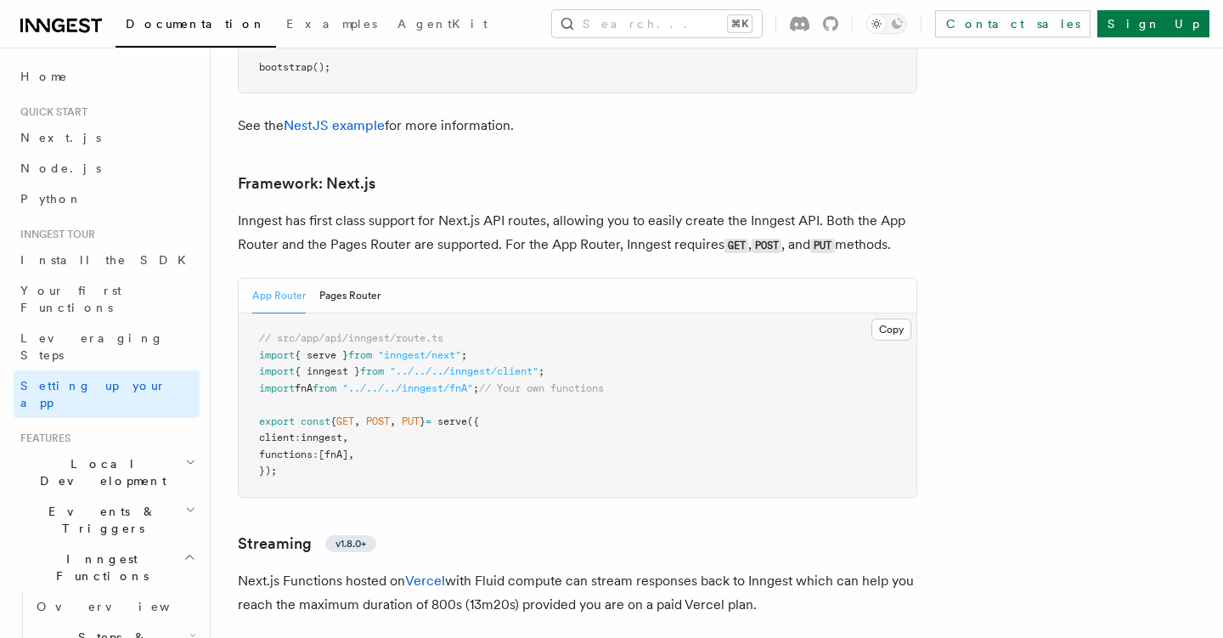
scroll to position [10354, 0]
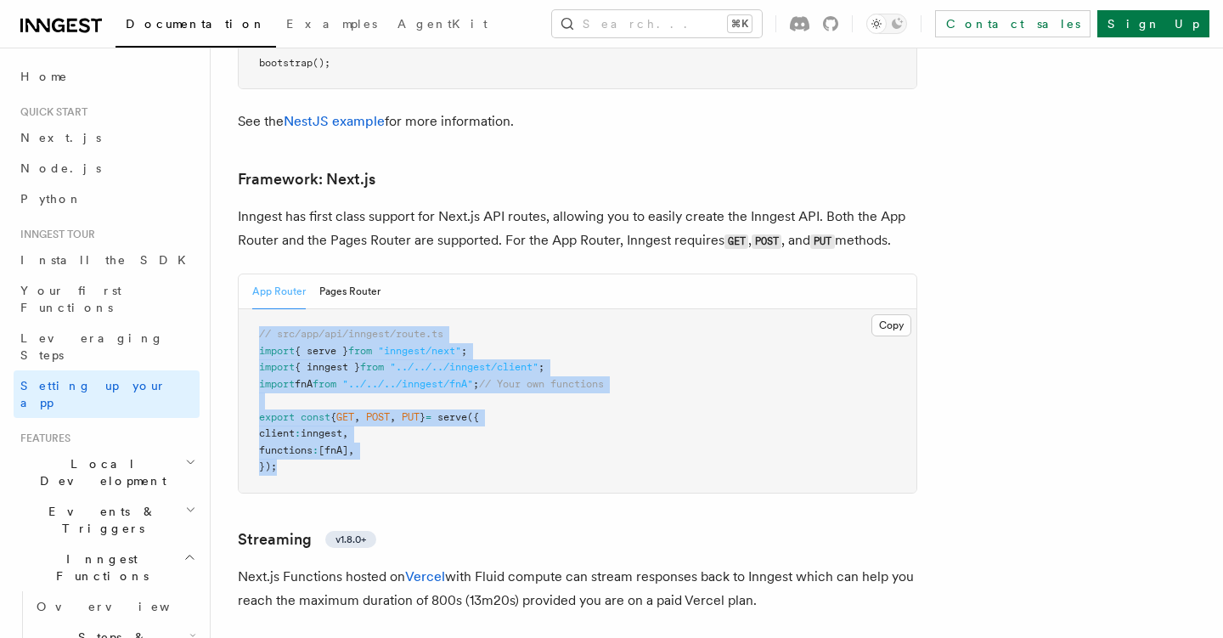
drag, startPoint x: 444, startPoint y: 416, endPoint x: 444, endPoint y: 271, distance: 145.2
click at [444, 309] on pre "// src/app/api/inngest/route.ts import { serve } from "inngest/next" ; import {…" at bounding box center [578, 400] width 678 height 183
drag, startPoint x: 444, startPoint y: 387, endPoint x: 444, endPoint y: 285, distance: 101.9
click at [444, 309] on pre "// src/app/api/inngest/route.ts import { serve } from "inngest/next" ; import {…" at bounding box center [578, 400] width 678 height 183
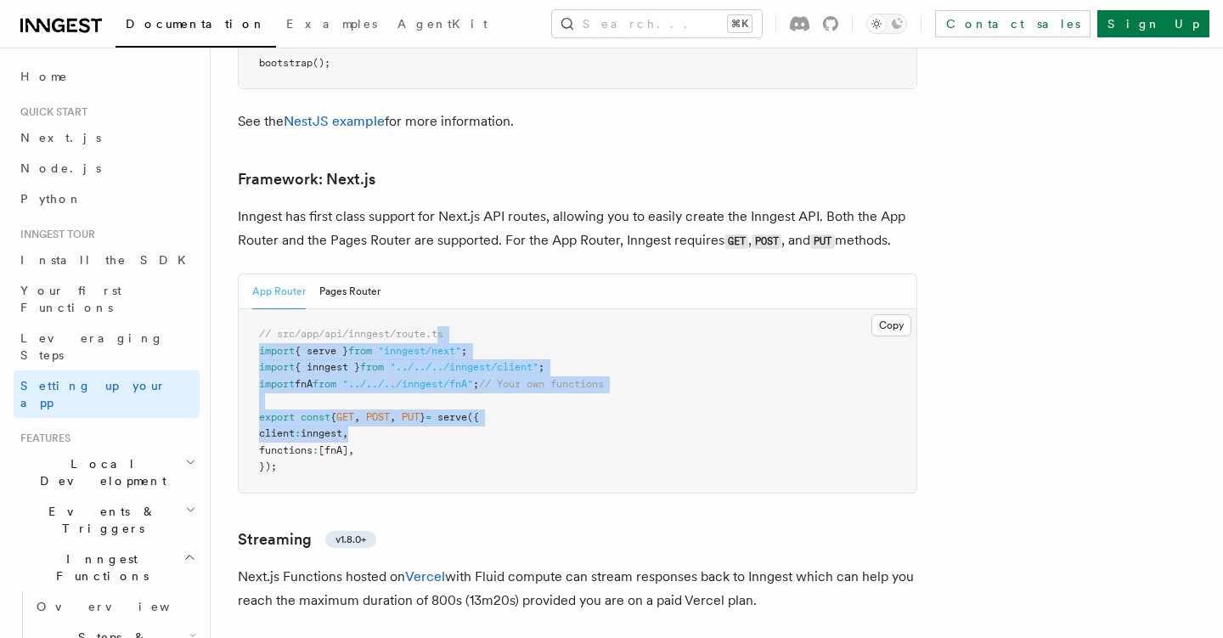
click at [443, 328] on span "// src/app/api/inngest/route.ts" at bounding box center [351, 334] width 184 height 12
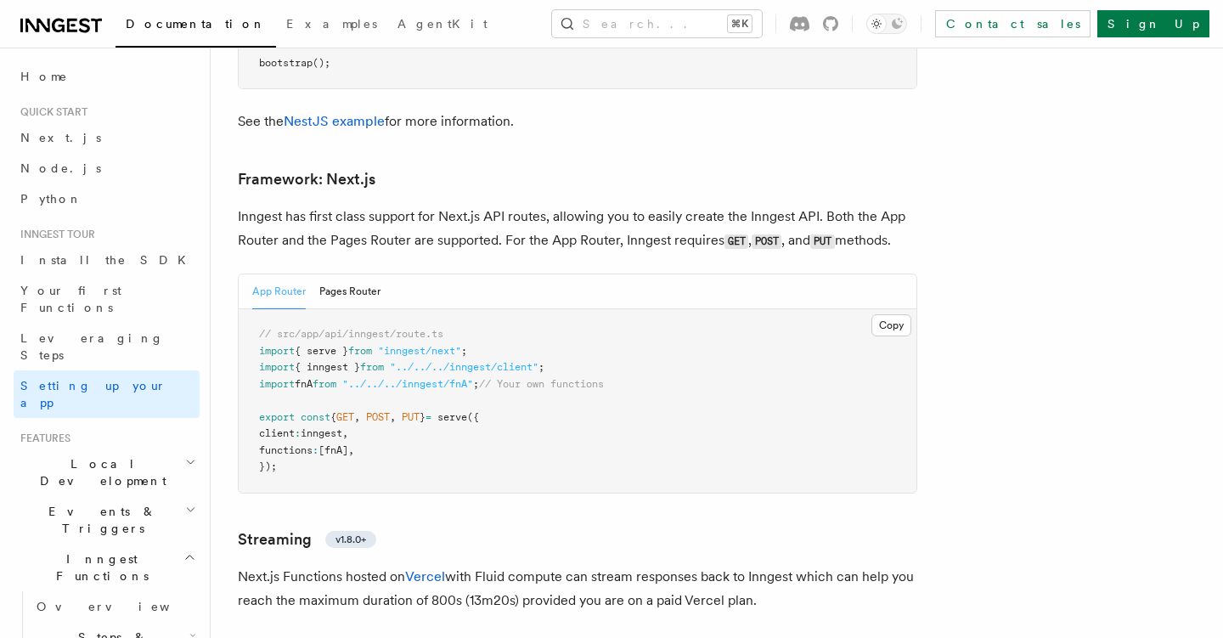
click at [444, 339] on pre "// src/app/api/inngest/route.ts import { serve } from "inngest/next" ; import {…" at bounding box center [578, 400] width 678 height 183
click at [446, 378] on span ""../../../inngest/fnA"" at bounding box center [407, 384] width 131 height 12
click at [446, 356] on pre "// src/app/api/inngest/route.ts import { serve } from "inngest/next" ; import {…" at bounding box center [578, 400] width 678 height 183
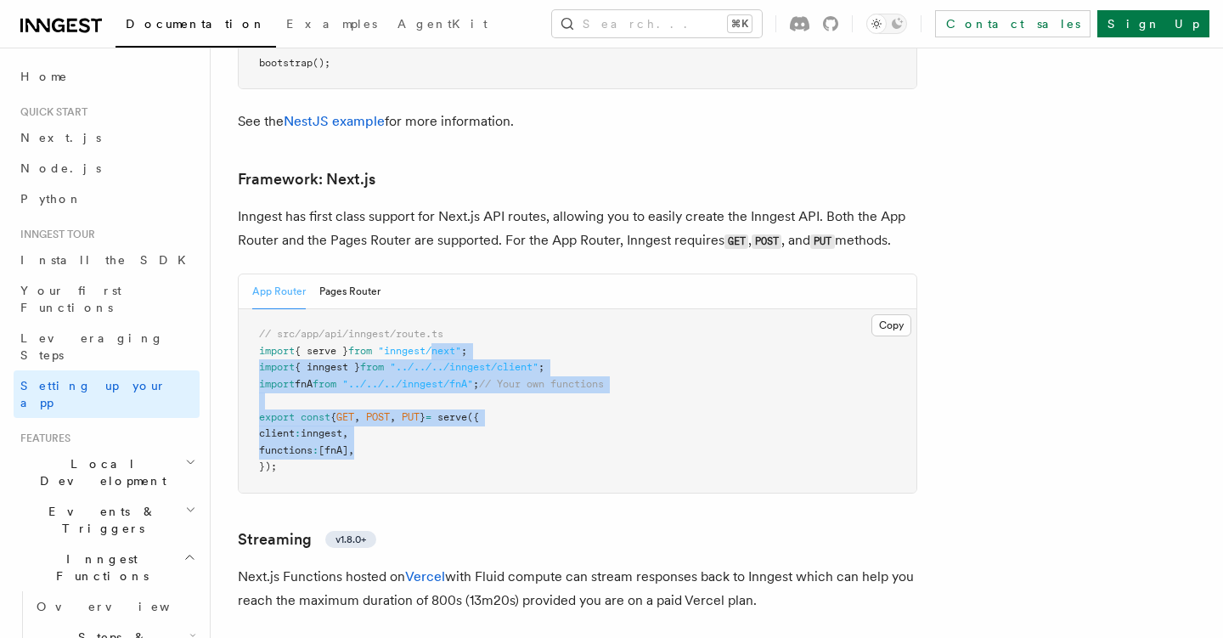
drag, startPoint x: 446, startPoint y: 405, endPoint x: 446, endPoint y: 280, distance: 124.8
click at [446, 309] on pre "// src/app/api/inngest/route.ts import { serve } from "inngest/next" ; import {…" at bounding box center [578, 400] width 678 height 183
click at [443, 328] on span "// src/app/api/inngest/route.ts" at bounding box center [351, 334] width 184 height 12
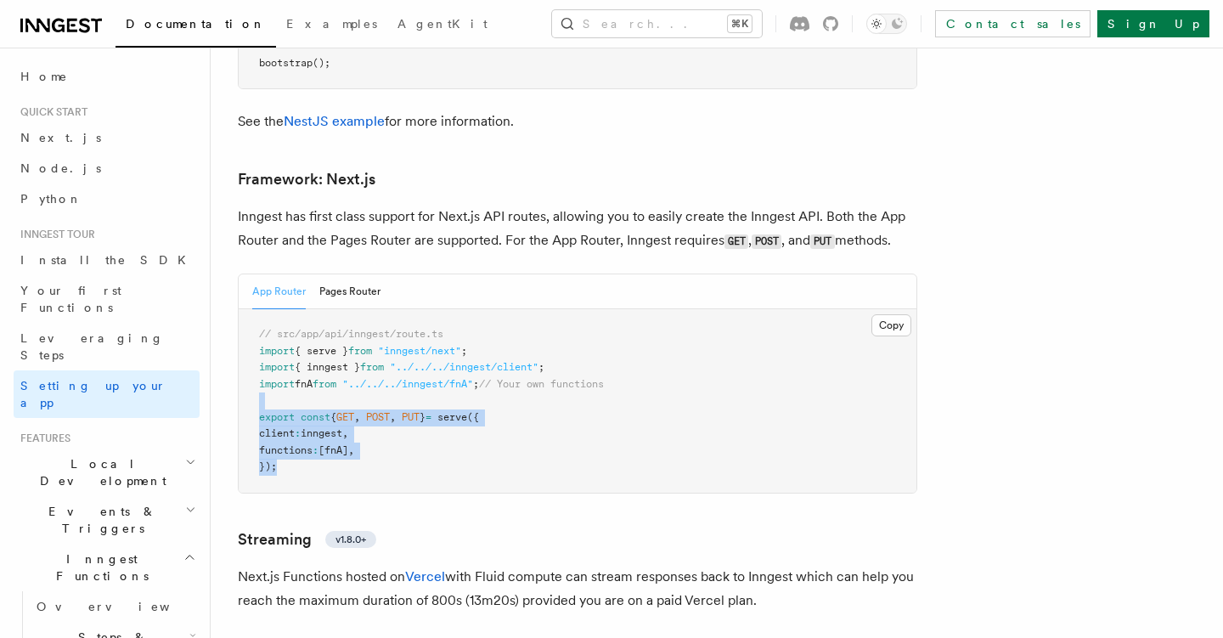
drag, startPoint x: 446, startPoint y: 409, endPoint x: 446, endPoint y: 327, distance: 82.4
click at [446, 327] on pre "// src/app/api/inngest/route.ts import { serve } from "inngest/next" ; import {…" at bounding box center [578, 400] width 678 height 183
click at [446, 378] on span ""../../../inngest/fnA"" at bounding box center [407, 384] width 131 height 12
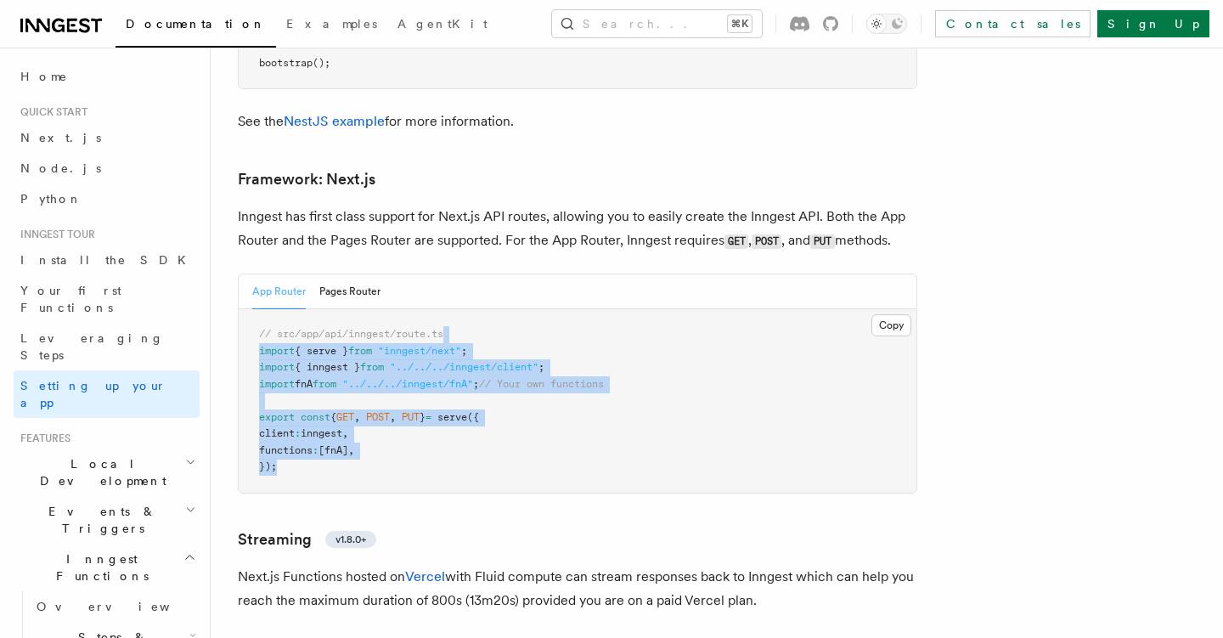
drag, startPoint x: 446, startPoint y: 421, endPoint x: 446, endPoint y: 271, distance: 150.3
click at [446, 309] on pre "// src/app/api/inngest/route.ts import { serve } from "inngest/next" ; import {…" at bounding box center [578, 400] width 678 height 183
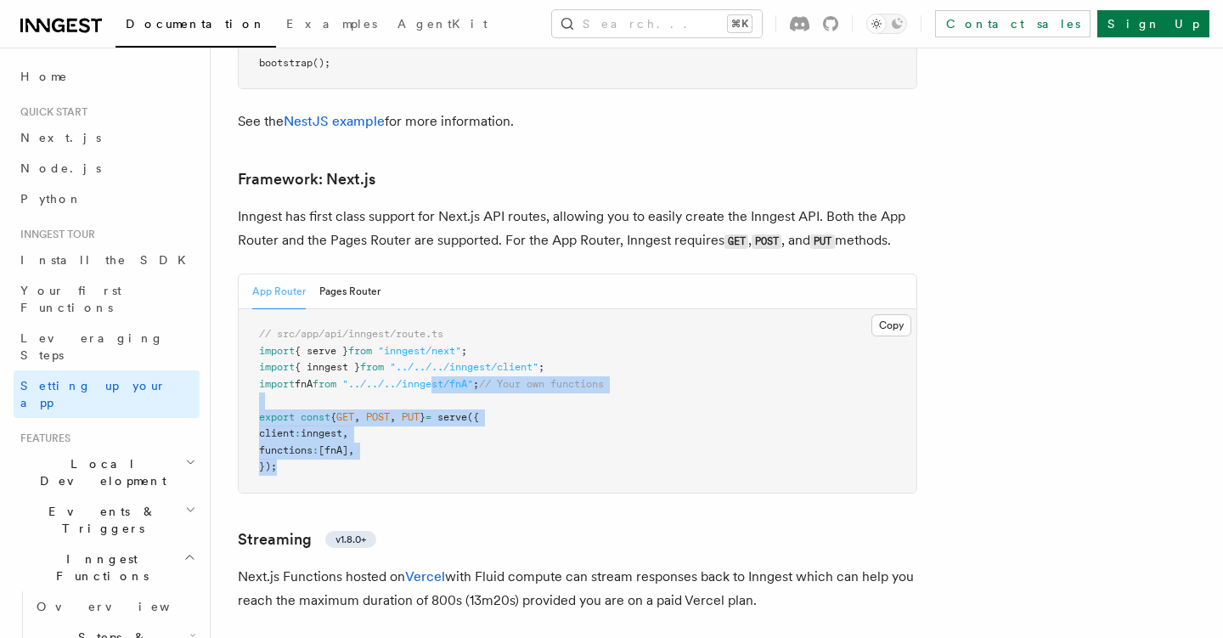
drag, startPoint x: 447, startPoint y: 412, endPoint x: 447, endPoint y: 305, distance: 107.0
click at [447, 309] on pre "// src/app/api/inngest/route.ts import { serve } from "inngest/next" ; import {…" at bounding box center [578, 400] width 678 height 183
drag, startPoint x: 447, startPoint y: 439, endPoint x: 447, endPoint y: 315, distance: 124.0
click at [447, 315] on pre "// src/app/api/inngest/route.ts import { serve } from "inngest/next" ; import {…" at bounding box center [578, 400] width 678 height 183
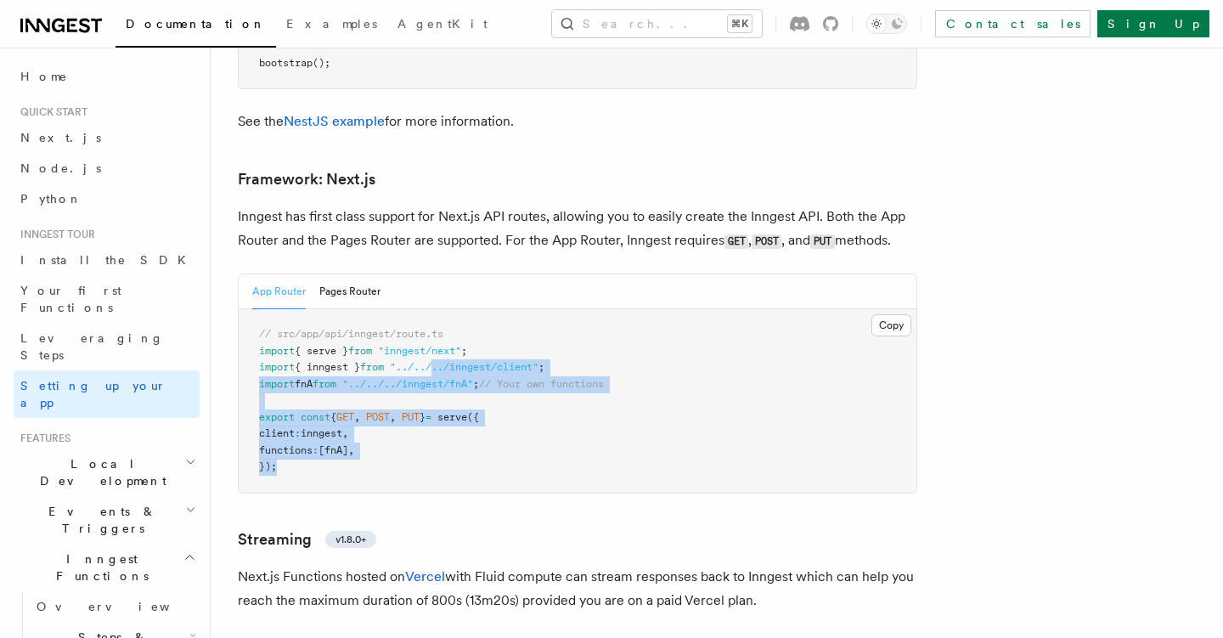
click at [447, 361] on span ""../../../inngest/client"" at bounding box center [464, 367] width 149 height 12
drag, startPoint x: 447, startPoint y: 400, endPoint x: 447, endPoint y: 306, distance: 94.2
click at [447, 309] on pre "// src/app/api/inngest/route.ts import { serve } from "inngest/next" ; import {…" at bounding box center [578, 400] width 678 height 183
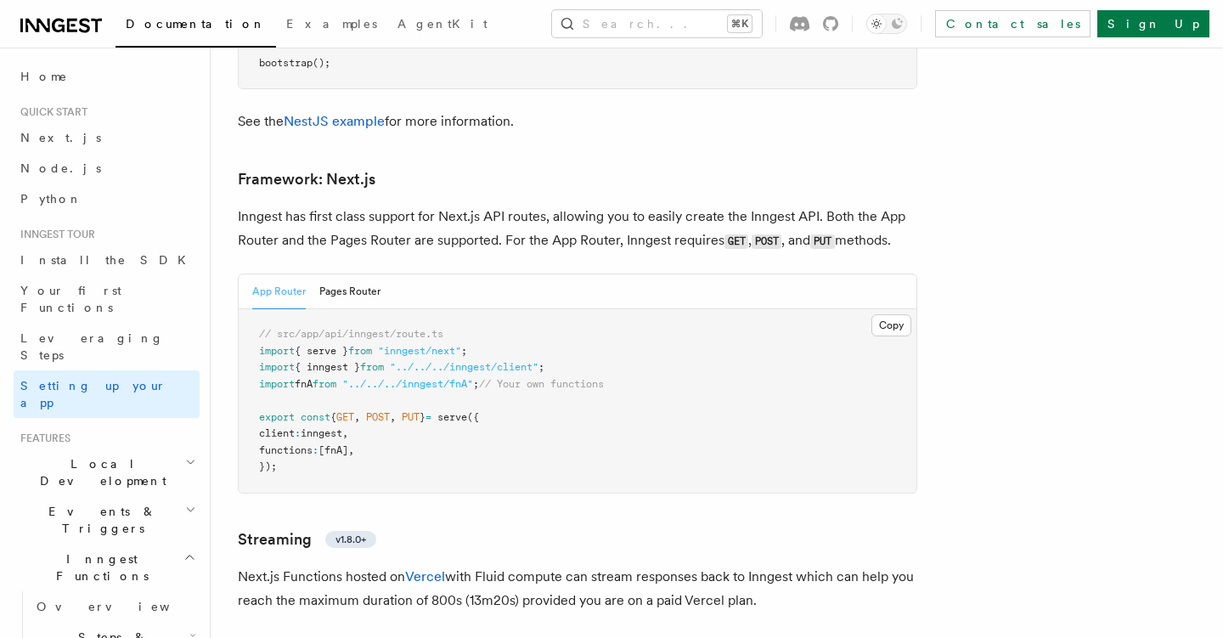
scroll to position [10335, 0]
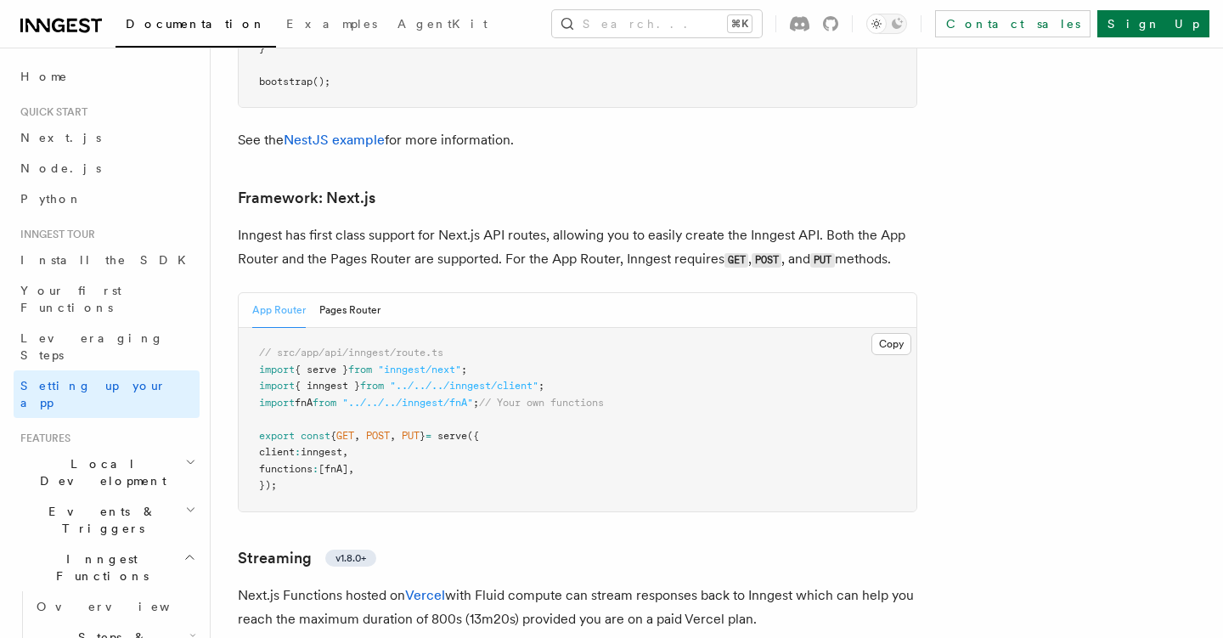
click at [478, 223] on p "Inngest has first class support for Next.js API routes, allowing you to easily …" at bounding box center [577, 247] width 679 height 48
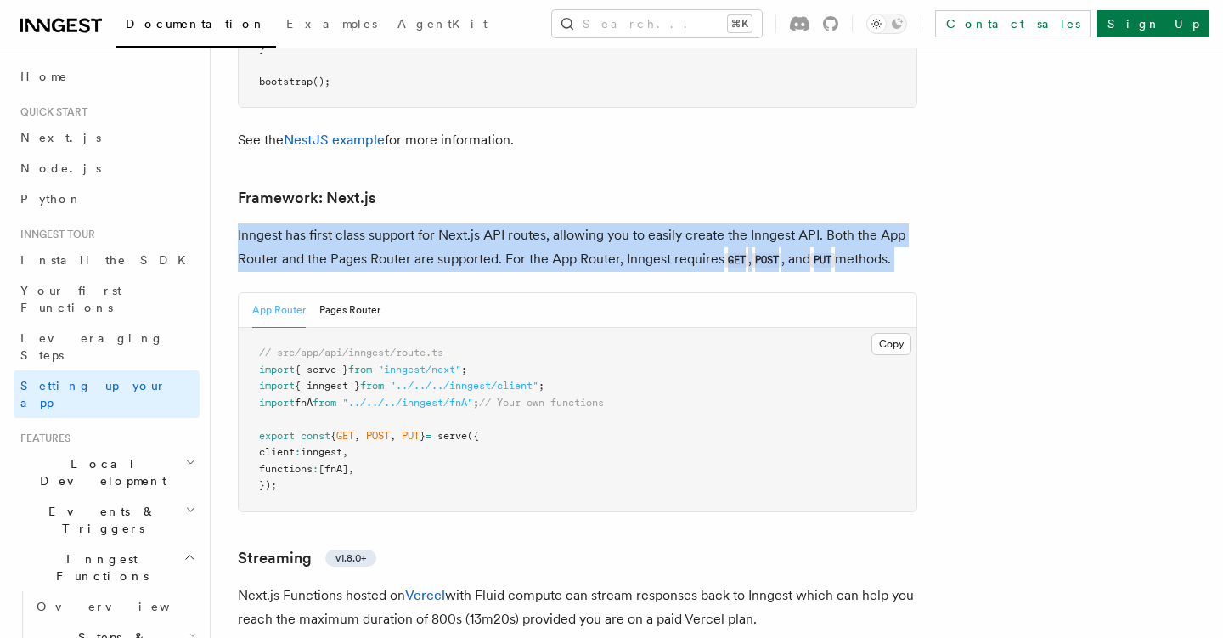
click at [478, 223] on p "Inngest has first class support for Next.js API routes, allowing you to easily …" at bounding box center [577, 247] width 679 height 48
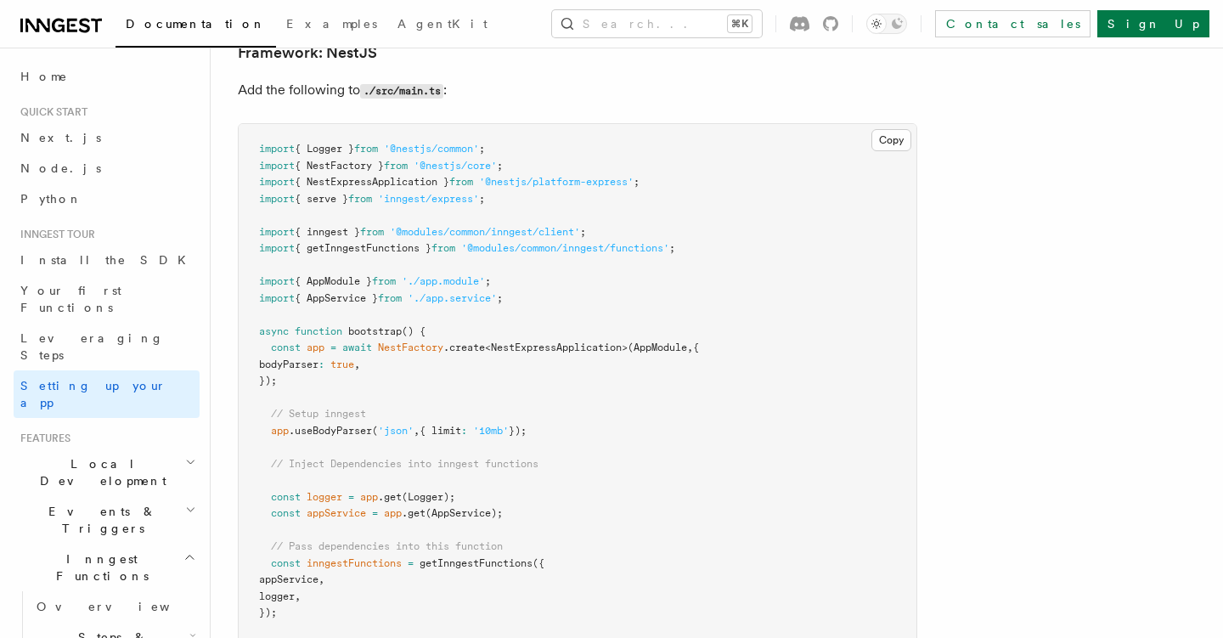
scroll to position [10376, 0]
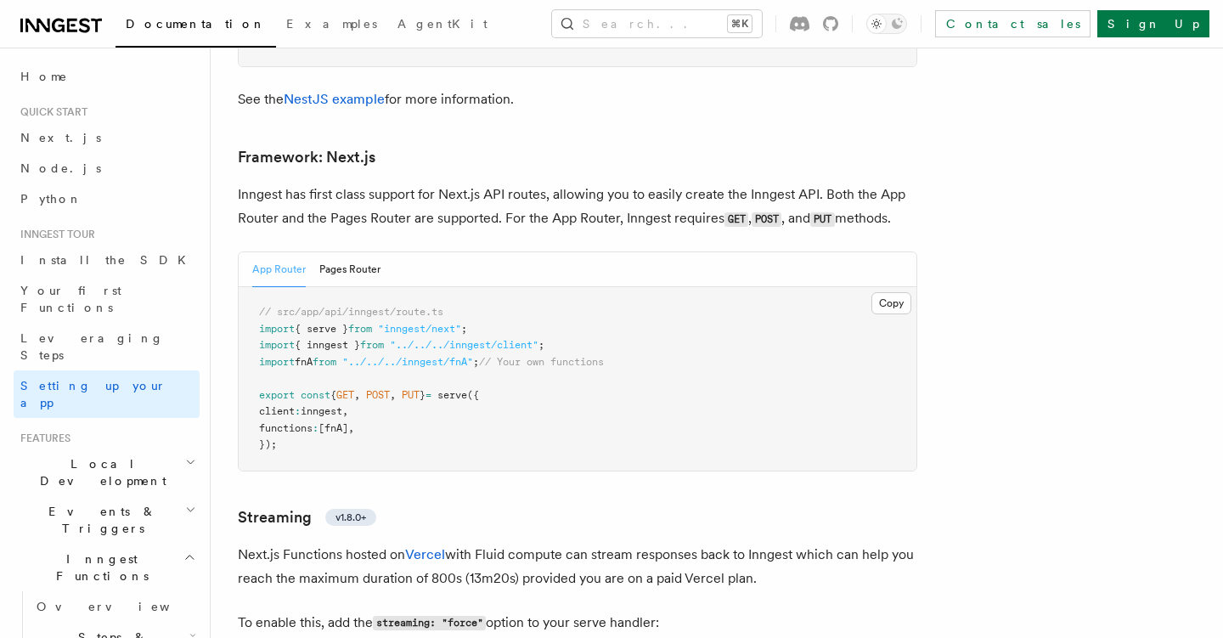
click at [473, 356] on span ""../../../inngest/fnA"" at bounding box center [407, 362] width 131 height 12
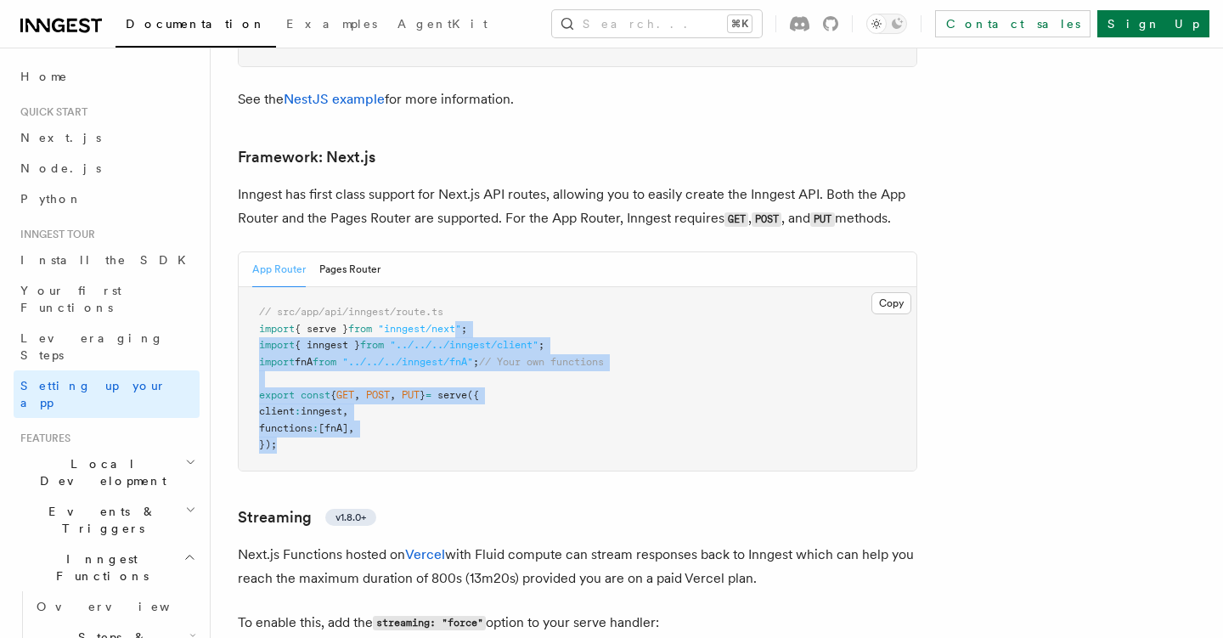
drag, startPoint x: 460, startPoint y: 402, endPoint x: 475, endPoint y: 272, distance: 130.7
click at [475, 287] on pre "// src/app/api/inngest/route.ts import { serve } from "inngest/next" ; import {…" at bounding box center [578, 378] width 678 height 183
click at [461, 323] on span ""inngest/next"" at bounding box center [419, 329] width 83 height 12
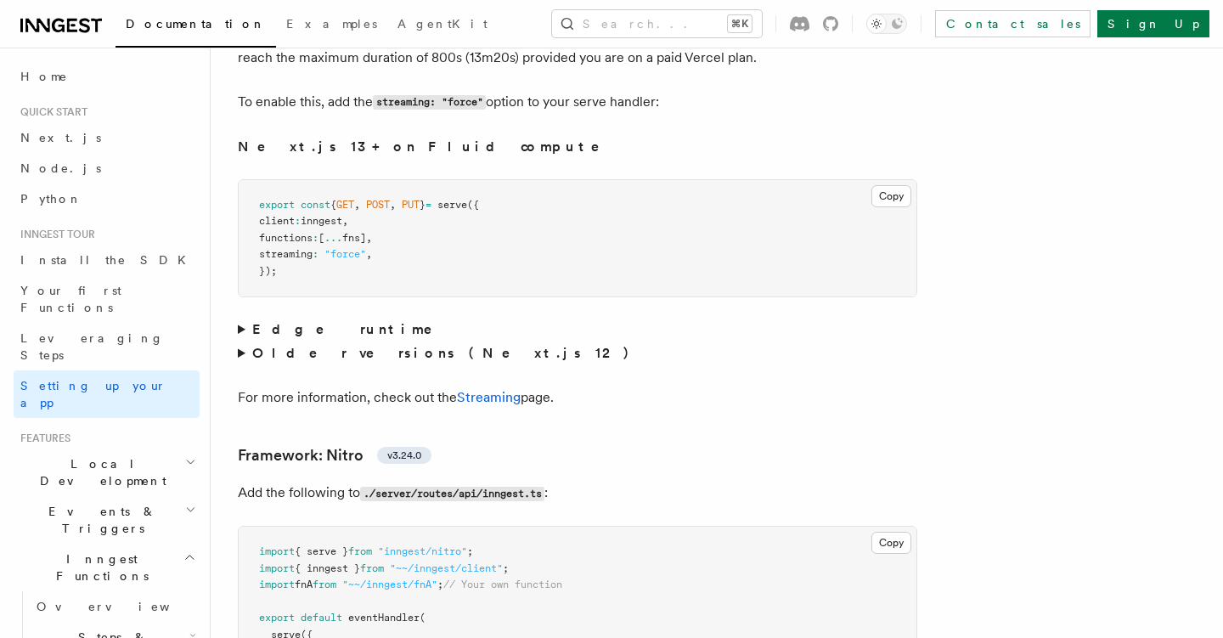
scroll to position [10955, 0]
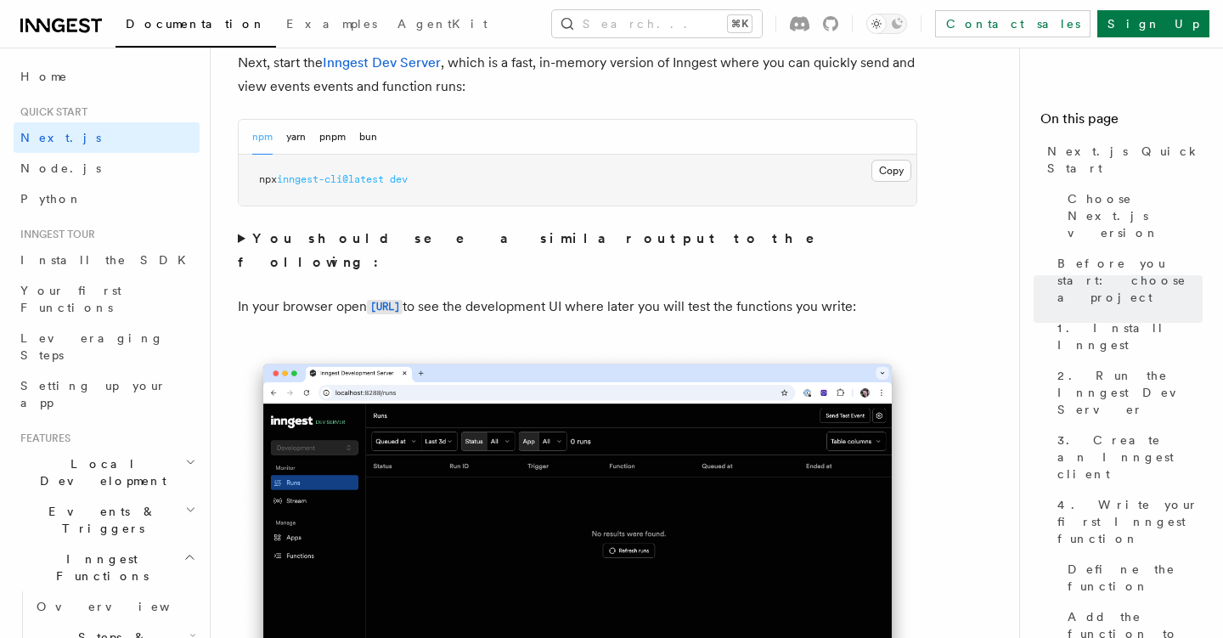
scroll to position [1182, 0]
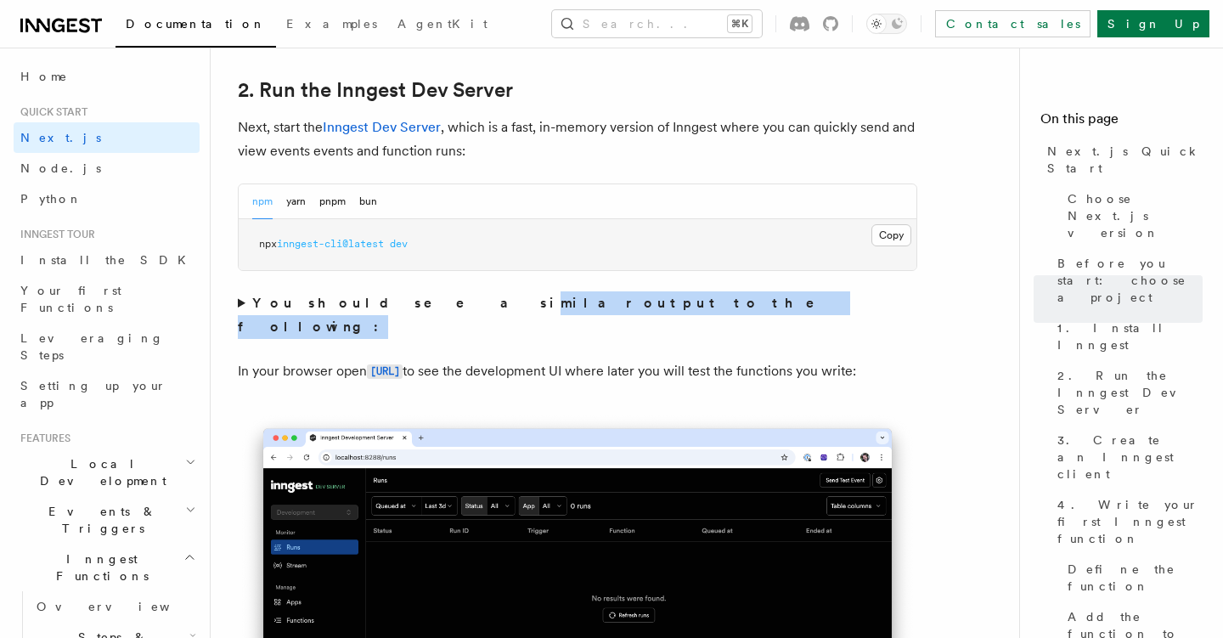
drag, startPoint x: 369, startPoint y: 391, endPoint x: 369, endPoint y: 293, distance: 97.6
click at [366, 376] on p "In your browser open [URL] to see the development UI where later you will test …" at bounding box center [577, 371] width 679 height 25
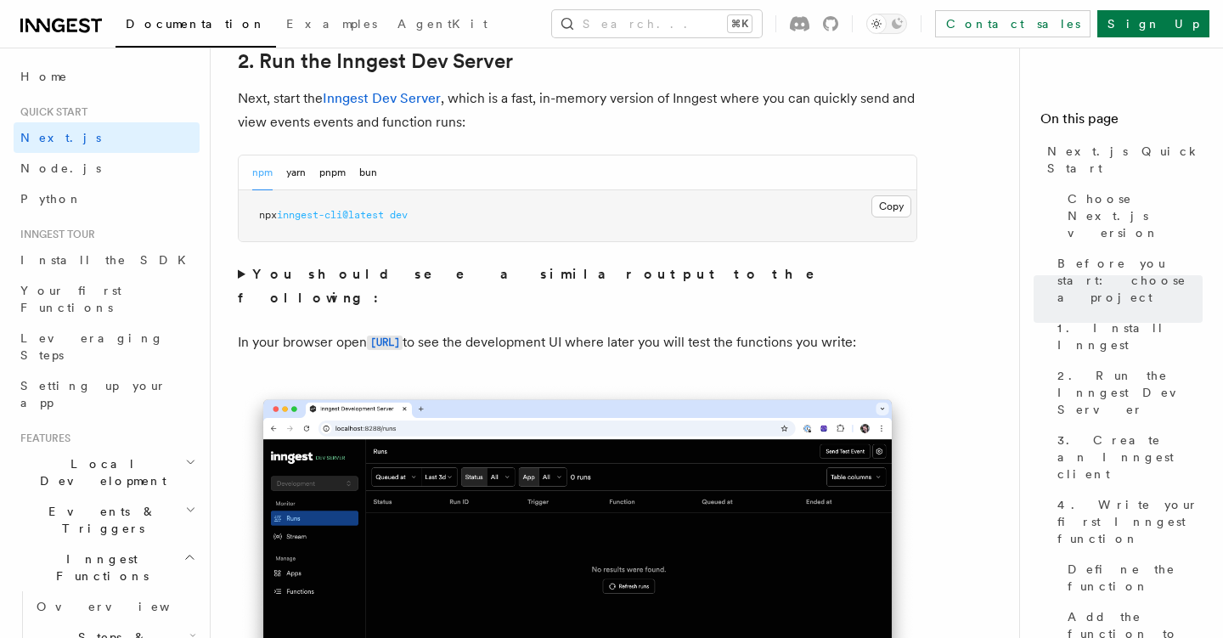
scroll to position [1217, 0]
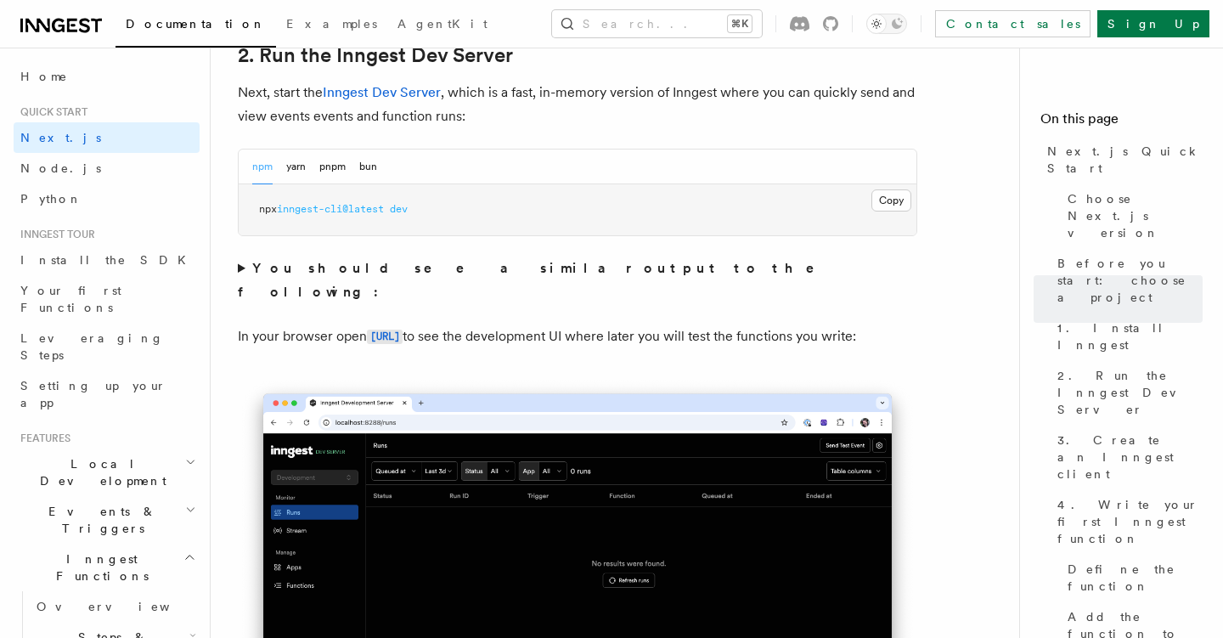
click at [254, 262] on strong "You should see a similar output to the following:" at bounding box center [538, 280] width 600 height 40
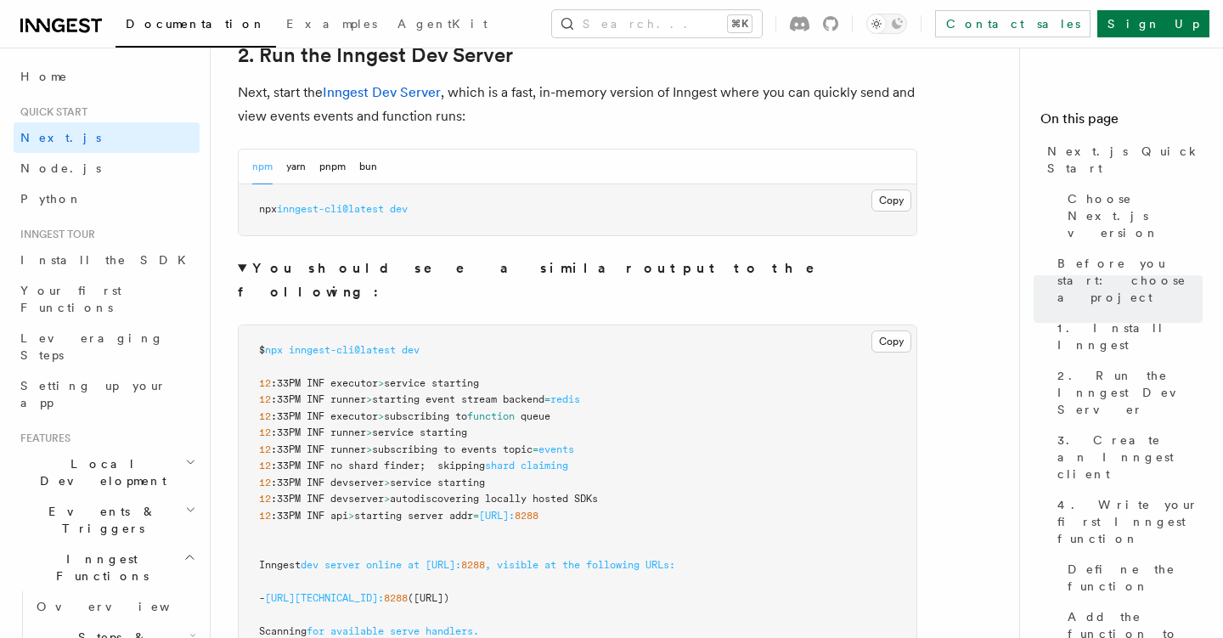
click at [242, 266] on summary "You should see a similar output to the following:" at bounding box center [577, 280] width 679 height 48
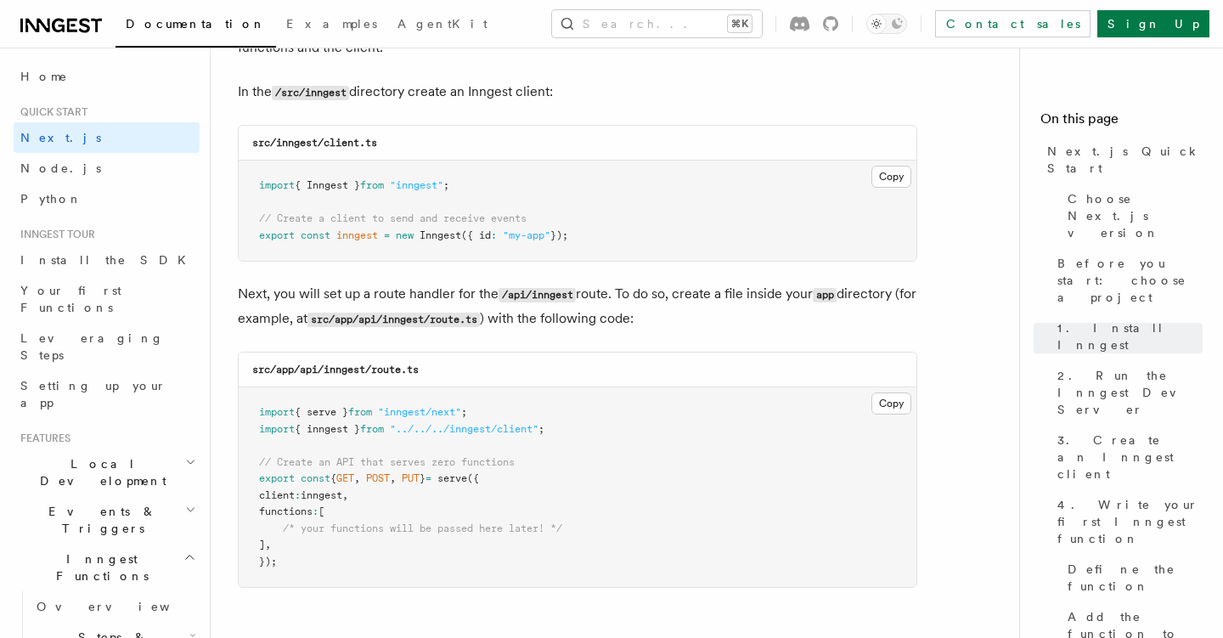
scroll to position [2316, 0]
